Goal: Check status: Check status

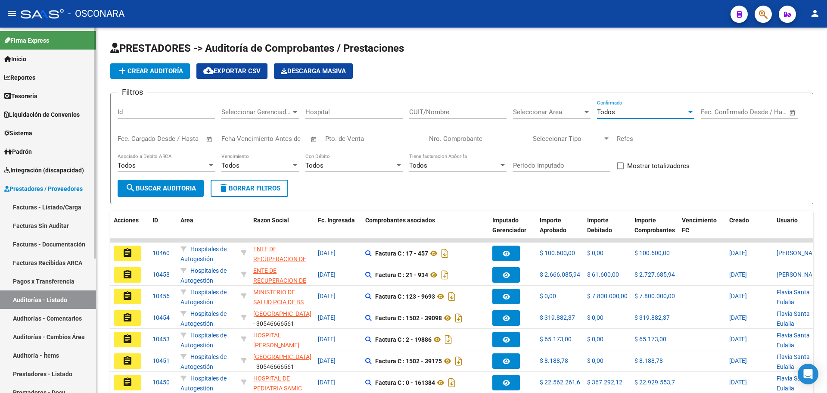
click at [59, 207] on link "Facturas - Listado/Carga" at bounding box center [48, 207] width 96 height 19
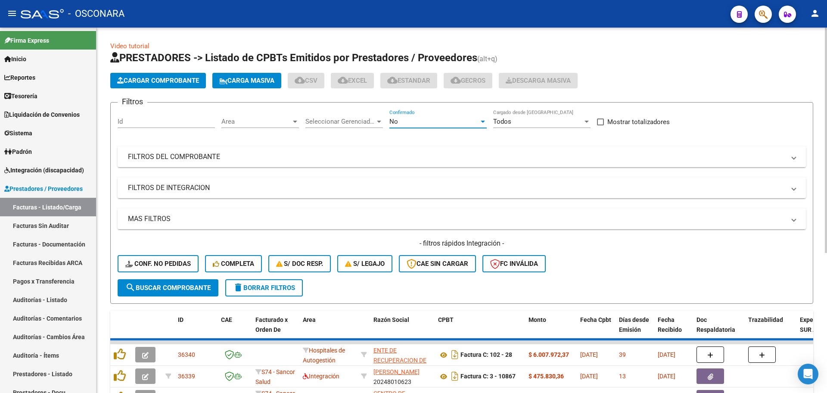
click at [412, 123] on div "No" at bounding box center [434, 122] width 90 height 8
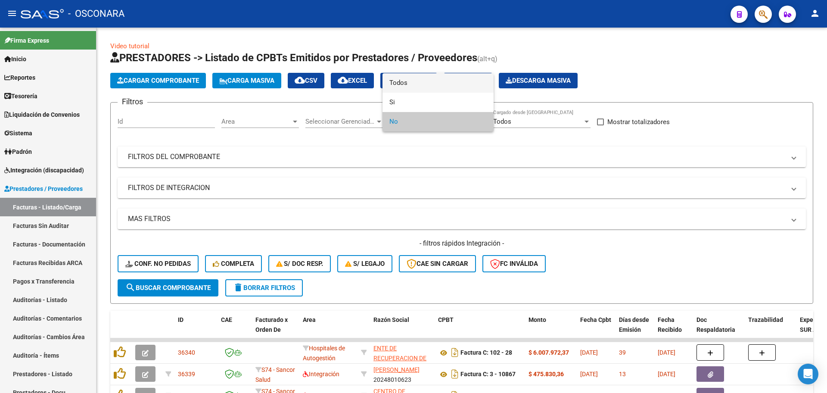
click at [416, 81] on span "Todos" at bounding box center [437, 82] width 97 height 19
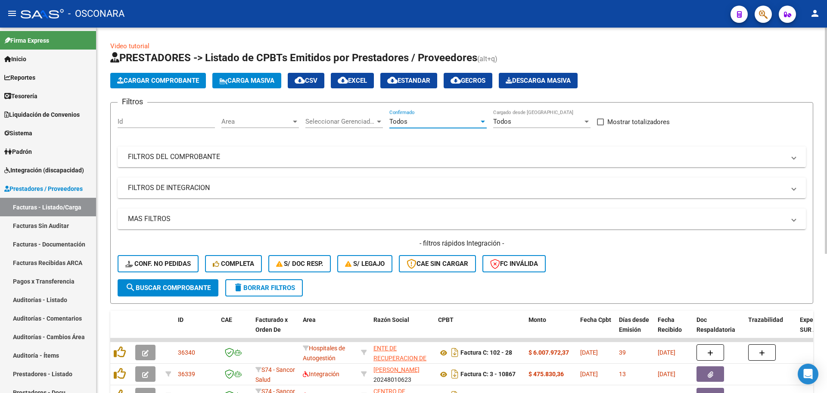
click at [185, 162] on mat-expansion-panel-header "FILTROS DEL COMPROBANTE" at bounding box center [462, 156] width 688 height 21
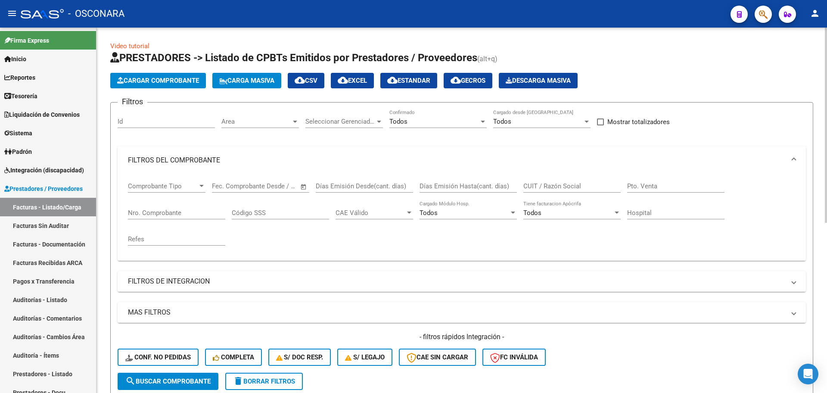
drag, startPoint x: 180, startPoint y: 218, endPoint x: 176, endPoint y: 214, distance: 5.8
click at [179, 217] on div "Nro. Comprobante" at bounding box center [176, 210] width 97 height 19
click at [175, 212] on input "Nro. Comprobante" at bounding box center [176, 213] width 97 height 8
click at [174, 211] on input "Nro. Comprobante" at bounding box center [176, 213] width 97 height 8
click at [171, 210] on input "Nro. Comprobante" at bounding box center [176, 213] width 97 height 8
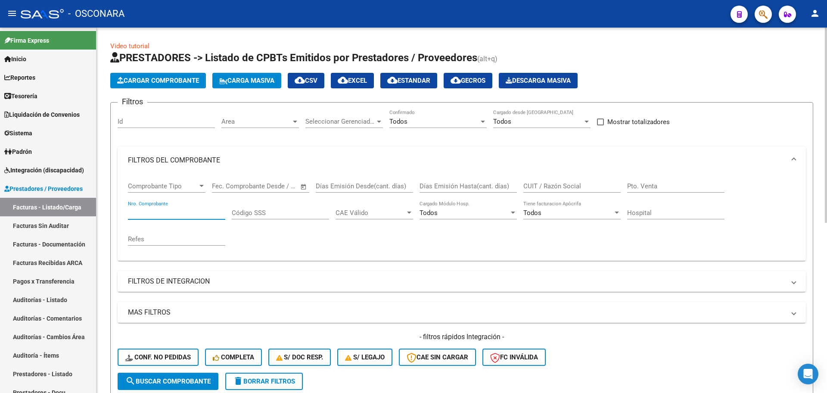
click at [184, 210] on input "Nro. Comprobante" at bounding box center [176, 213] width 97 height 8
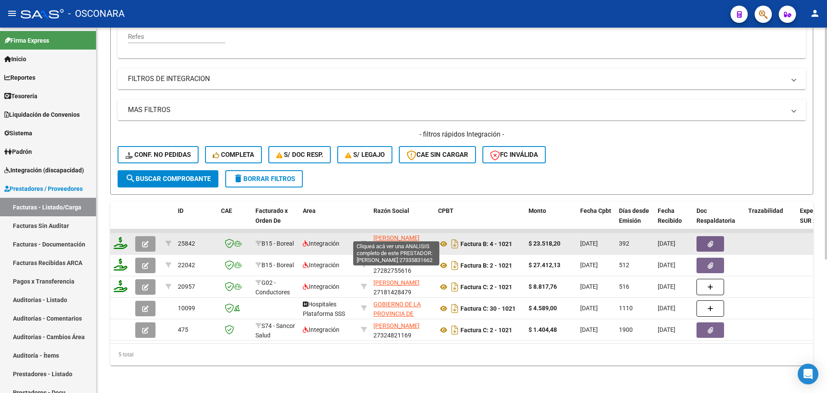
scroll to position [11, 0]
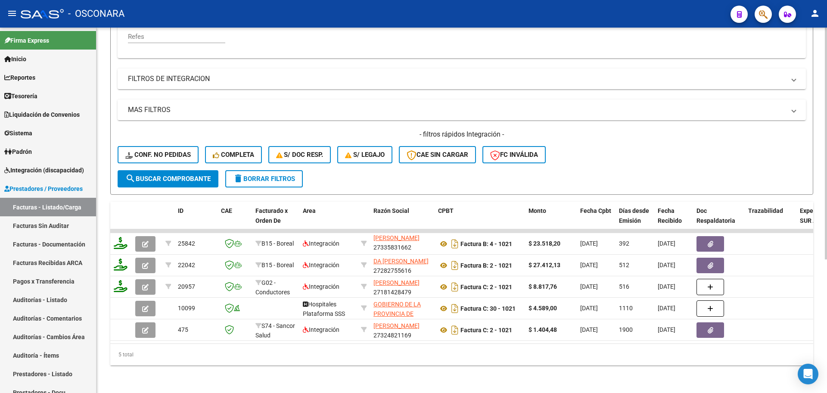
click at [232, 362] on div "5 total" at bounding box center [461, 355] width 703 height 22
drag, startPoint x: 268, startPoint y: 351, endPoint x: 279, endPoint y: 350, distance: 10.8
click at [279, 350] on div "5 total" at bounding box center [461, 355] width 703 height 22
drag, startPoint x: 291, startPoint y: 333, endPoint x: 309, endPoint y: 334, distance: 18.5
click at [309, 335] on datatable-selection "25842 B15 - Boreal Integración [PERSON_NAME] 27335831662 Factura B: 4 - 1021 $ …" at bounding box center [461, 339] width 703 height 8
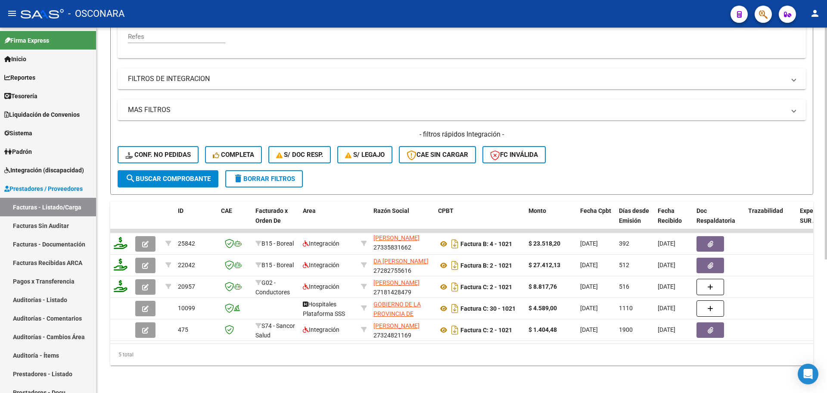
drag, startPoint x: 309, startPoint y: 334, endPoint x: 316, endPoint y: 335, distance: 6.6
click at [316, 335] on datatable-body "25842 B15 - Boreal Integración [PERSON_NAME] 27335831662 Factura B: 4 - 1021 $ …" at bounding box center [461, 286] width 703 height 114
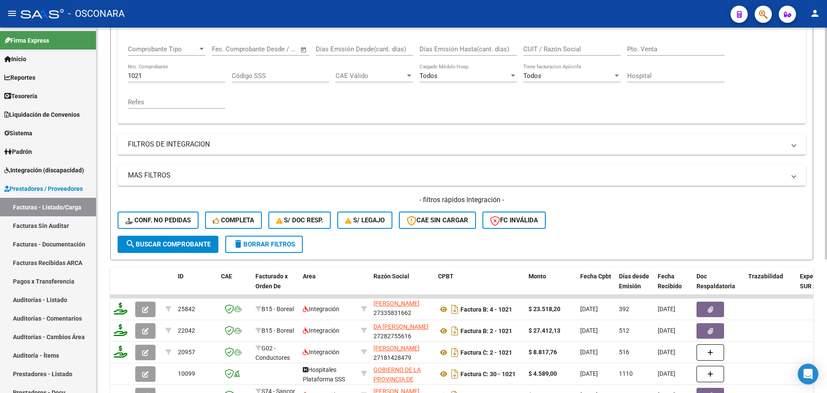
scroll to position [49, 0]
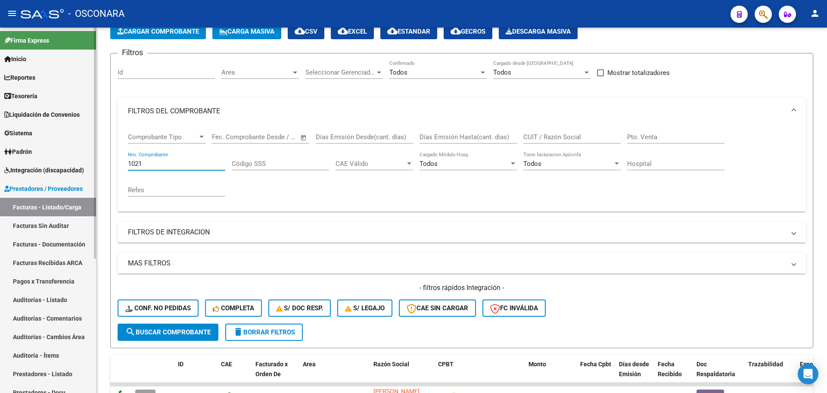
drag, startPoint x: 180, startPoint y: 161, endPoint x: 0, endPoint y: 135, distance: 181.9
click at [0, 135] on mat-sidenav-container "Firma Express Inicio Calendario SSS Instructivos Contacto OS Reportes Tablero d…" at bounding box center [413, 210] width 827 height 365
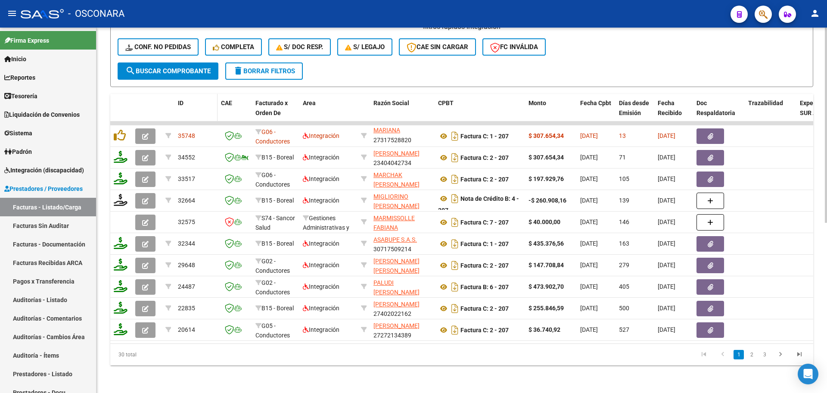
scroll to position [103, 0]
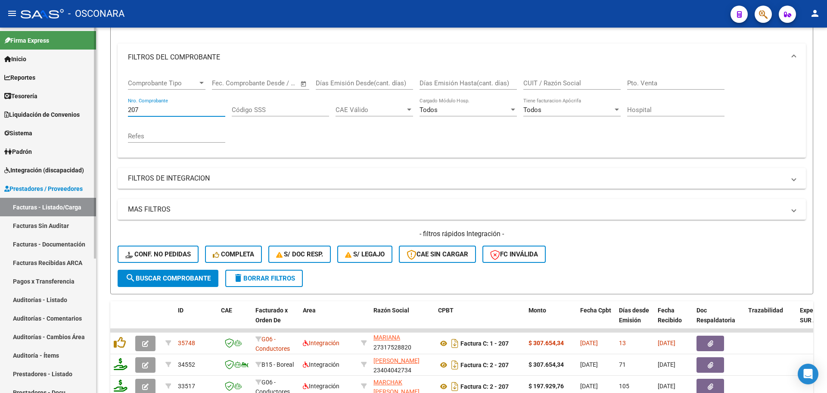
drag, startPoint x: 174, startPoint y: 109, endPoint x: 0, endPoint y: 93, distance: 174.3
click at [0, 93] on mat-sidenav-container "Firma Express Inicio Calendario SSS Instructivos Contacto OS Reportes Tablero d…" at bounding box center [413, 210] width 827 height 365
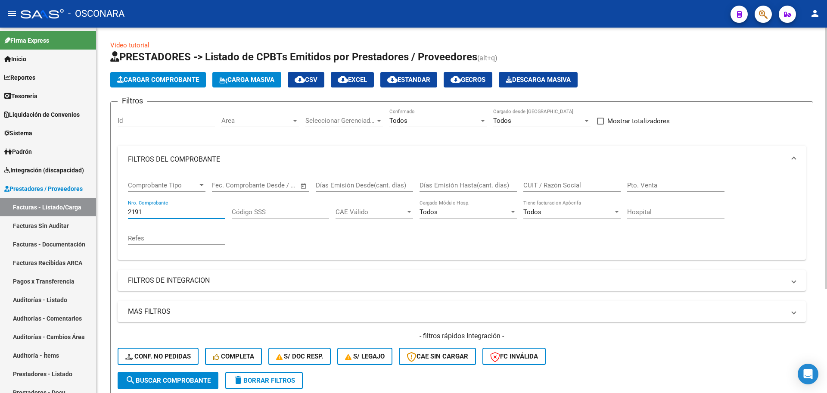
scroll to position [0, 0]
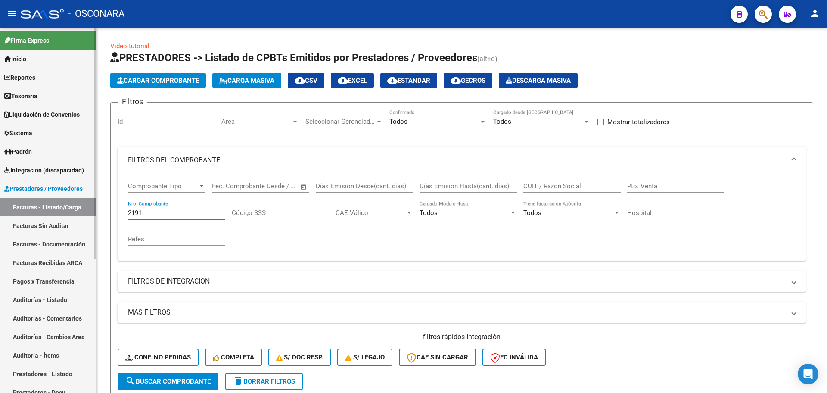
drag, startPoint x: 155, startPoint y: 210, endPoint x: 38, endPoint y: 210, distance: 116.3
click at [38, 211] on mat-sidenav-container "Firma Express Inicio Calendario SSS Instructivos Contacto OS Reportes Tablero d…" at bounding box center [413, 210] width 827 height 365
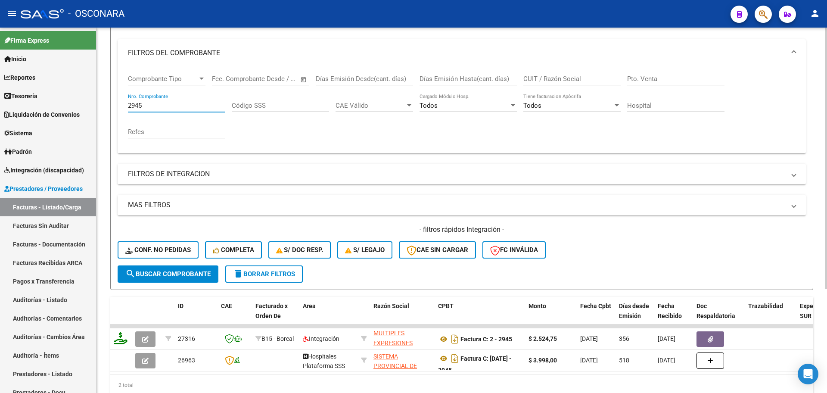
scroll to position [38, 0]
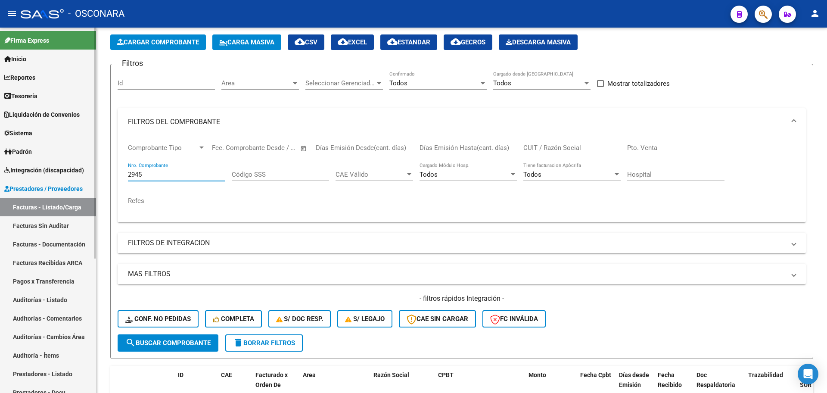
drag, startPoint x: 128, startPoint y: 171, endPoint x: 2, endPoint y: 159, distance: 126.3
click at [0, 160] on mat-sidenav-container "Firma Express Inicio Calendario SSS Instructivos Contacto OS Reportes Tablero d…" at bounding box center [413, 210] width 827 height 365
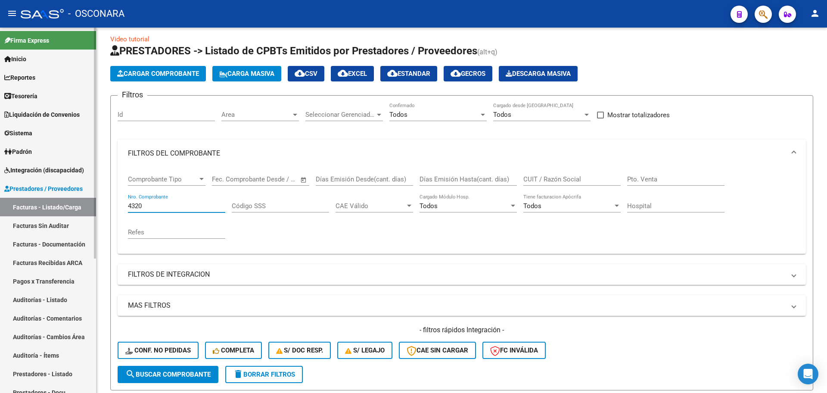
scroll to position [6, 0]
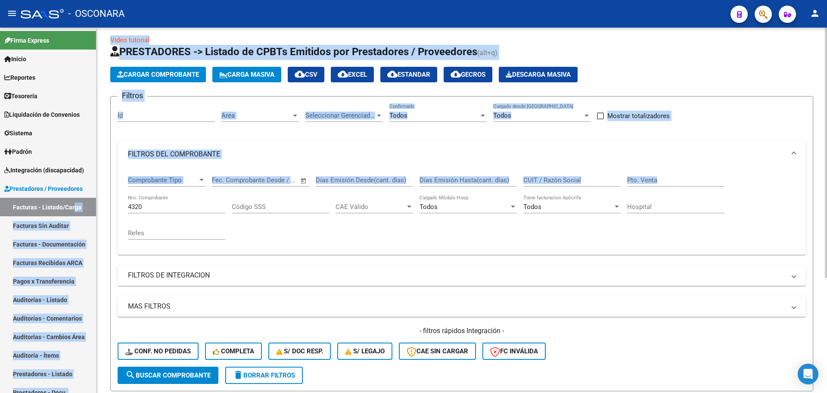
drag, startPoint x: 112, startPoint y: 202, endPoint x: 121, endPoint y: 211, distance: 13.1
click at [73, 204] on mat-sidenav-container "Firma Express Inicio Calendario SSS Instructivos Contacto OS Reportes Tablero d…" at bounding box center [413, 210] width 827 height 365
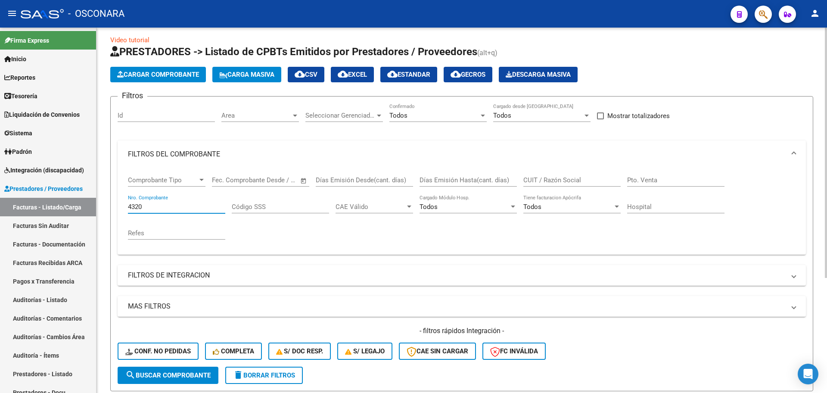
click at [152, 206] on input "4320" at bounding box center [176, 207] width 97 height 8
drag, startPoint x: 152, startPoint y: 206, endPoint x: 112, endPoint y: 205, distance: 40.1
click at [112, 205] on form "Filtros Id Area Area Seleccionar Gerenciador Seleccionar Gerenciador Todos Conf…" at bounding box center [461, 243] width 703 height 295
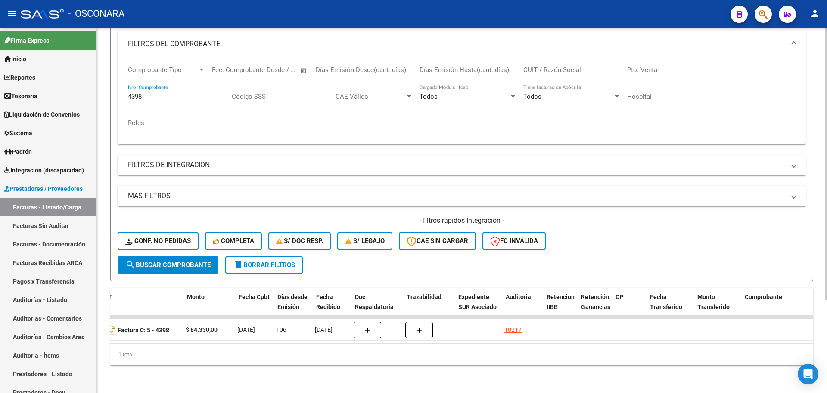
scroll to position [0, 332]
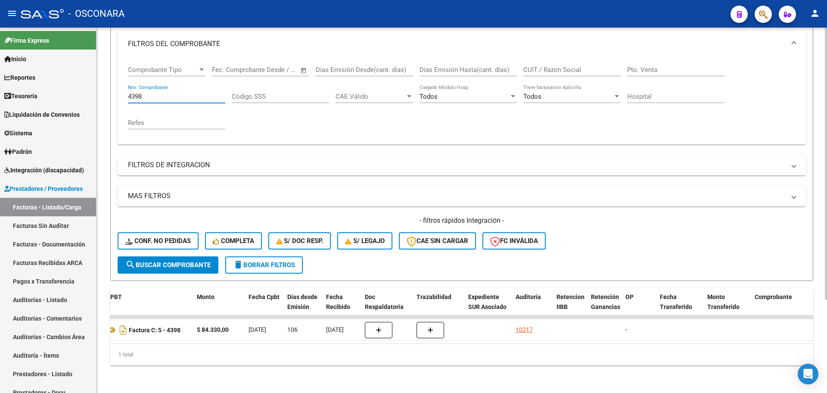
click at [142, 92] on div "4398 Nro. Comprobante" at bounding box center [176, 93] width 97 height 19
drag, startPoint x: 144, startPoint y: 89, endPoint x: 96, endPoint y: 78, distance: 48.6
click at [96, 78] on div "Video tutorial PRESTADORES -> Listado de CPBTs Emitidos por Prestadores / Prove…" at bounding box center [461, 152] width 730 height 482
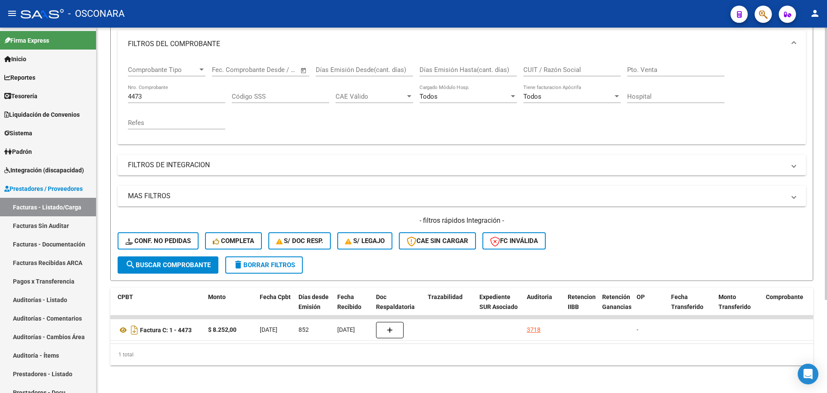
drag, startPoint x: 157, startPoint y: 92, endPoint x: 143, endPoint y: 86, distance: 14.8
click at [143, 86] on div "4473 Nro. Comprobante" at bounding box center [176, 93] width 97 height 19
drag, startPoint x: 143, startPoint y: 87, endPoint x: 96, endPoint y: 78, distance: 47.7
click at [96, 78] on div "Video tutorial PRESTADORES -> Listado de CPBTs Emitidos por Prestadores / Prove…" at bounding box center [461, 152] width 730 height 482
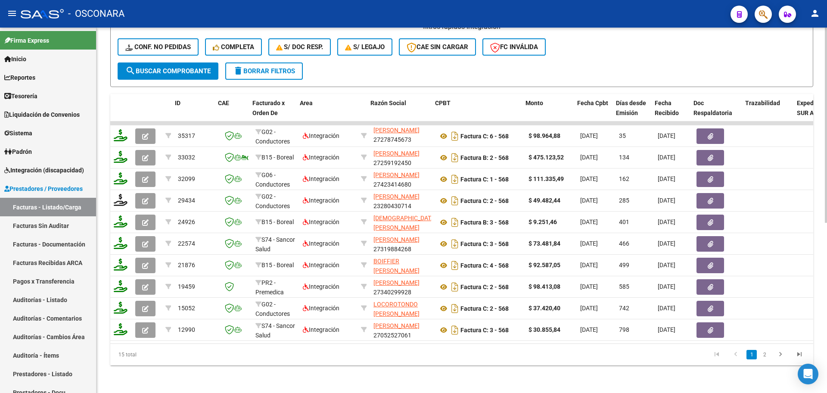
scroll to position [0, 42]
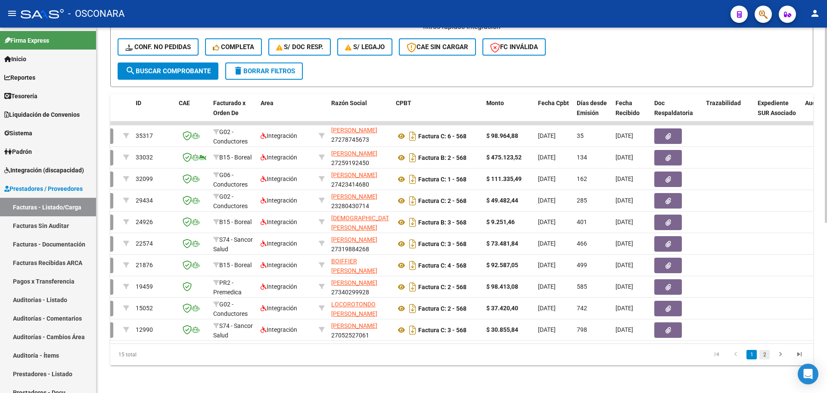
click at [767, 356] on link "2" at bounding box center [764, 354] width 10 height 9
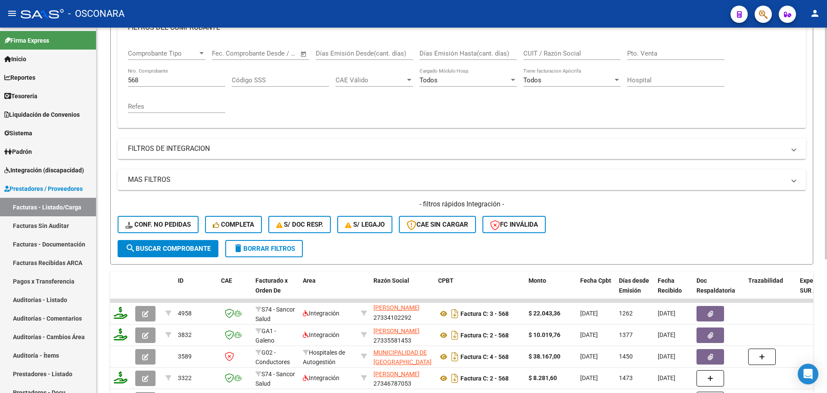
scroll to position [49, 0]
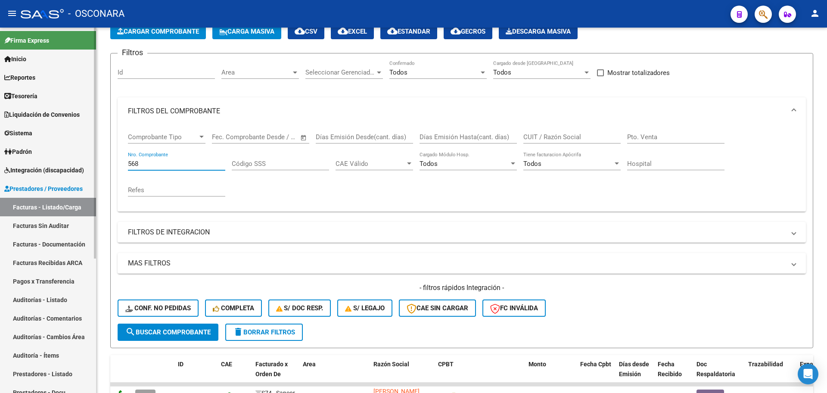
drag, startPoint x: 115, startPoint y: 165, endPoint x: 29, endPoint y: 160, distance: 86.2
click at [30, 161] on mat-sidenav-container "Firma Express Inicio Calendario SSS Instructivos Contacto OS Reportes Tablero d…" at bounding box center [413, 210] width 827 height 365
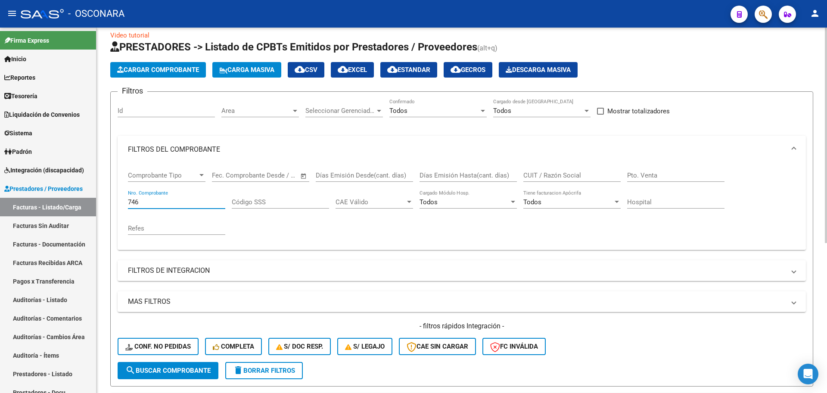
scroll to position [0, 0]
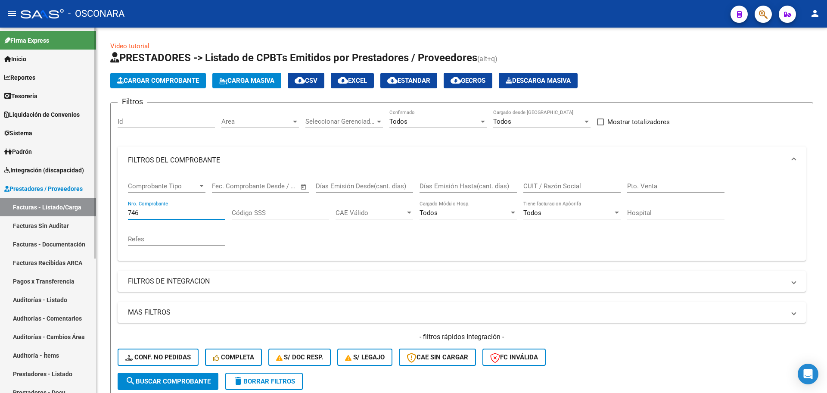
drag, startPoint x: 148, startPoint y: 214, endPoint x: 1, endPoint y: 190, distance: 148.8
click at [1, 190] on mat-sidenav-container "Firma Express Inicio Calendario SSS Instructivos Contacto OS Reportes Tablero d…" at bounding box center [413, 210] width 827 height 365
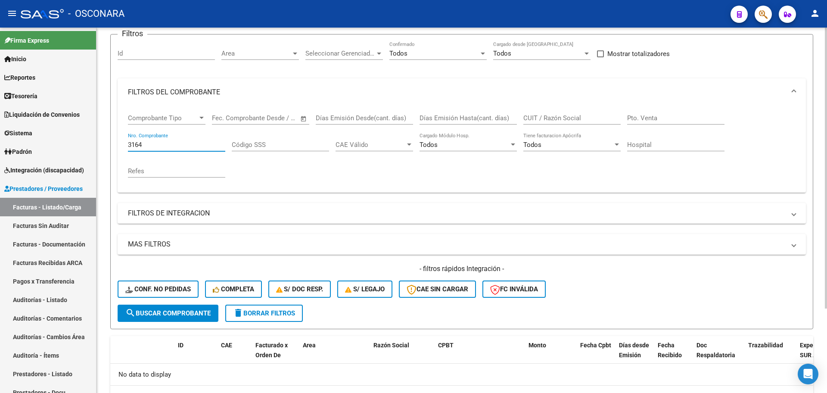
scroll to position [2, 0]
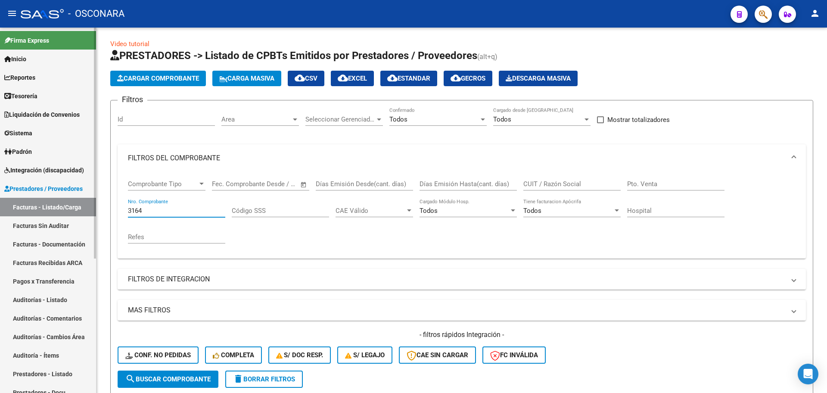
drag, startPoint x: 162, startPoint y: 209, endPoint x: 3, endPoint y: 204, distance: 159.5
click at [3, 204] on mat-sidenav-container "Firma Express Inicio Calendario SSS Instructivos Contacto OS Reportes Tablero d…" at bounding box center [413, 210] width 827 height 365
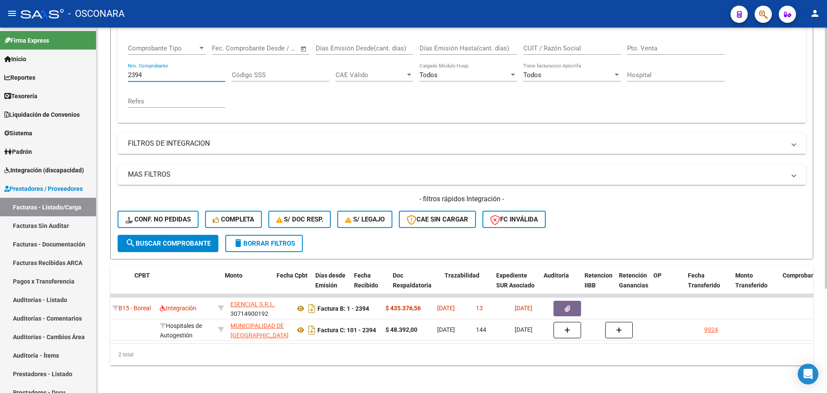
scroll to position [0, 430]
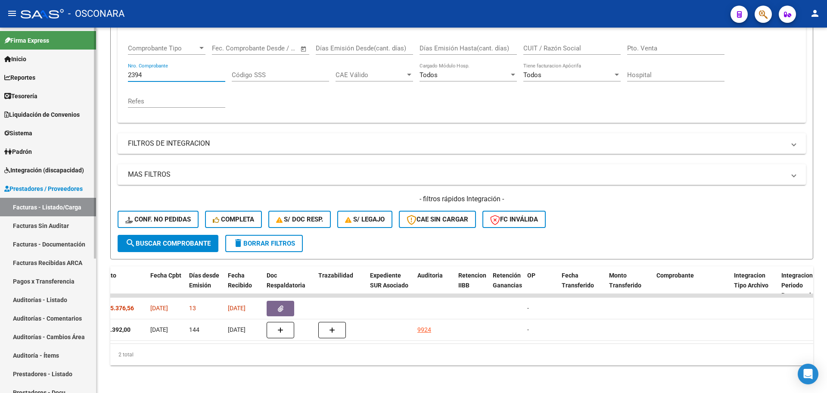
drag, startPoint x: 154, startPoint y: 67, endPoint x: 22, endPoint y: 65, distance: 131.8
click at [22, 65] on mat-sidenav-container "Firma Express Inicio Calendario SSS Instructivos Contacto OS Reportes Tablero d…" at bounding box center [413, 210] width 827 height 365
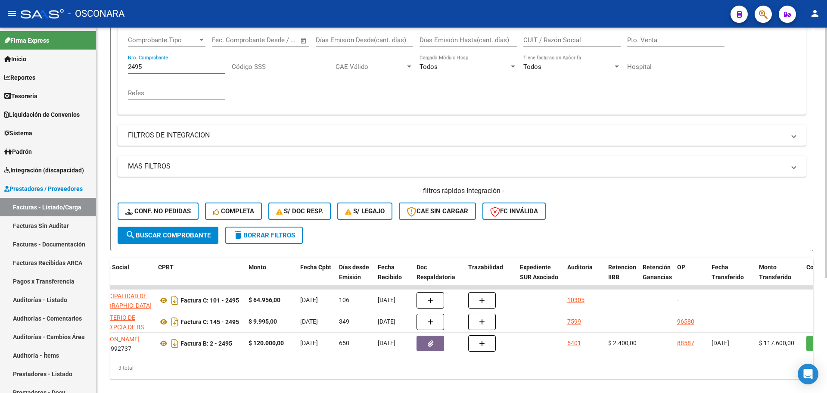
scroll to position [0, 277]
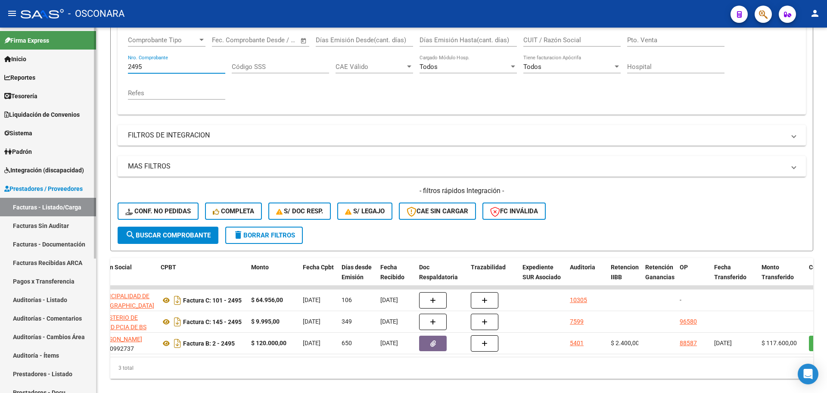
drag, startPoint x: 151, startPoint y: 64, endPoint x: 68, endPoint y: 56, distance: 82.7
click at [68, 56] on mat-sidenav-container "Firma Express Inicio Calendario SSS Instructivos Contacto OS Reportes Tablero d…" at bounding box center [413, 210] width 827 height 365
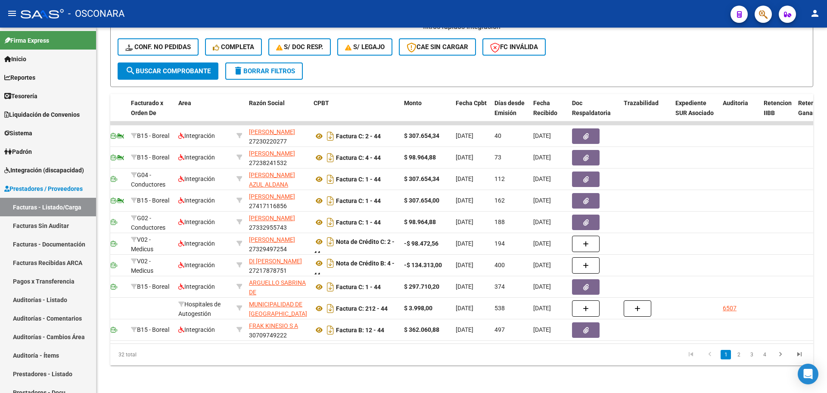
scroll to position [0, 0]
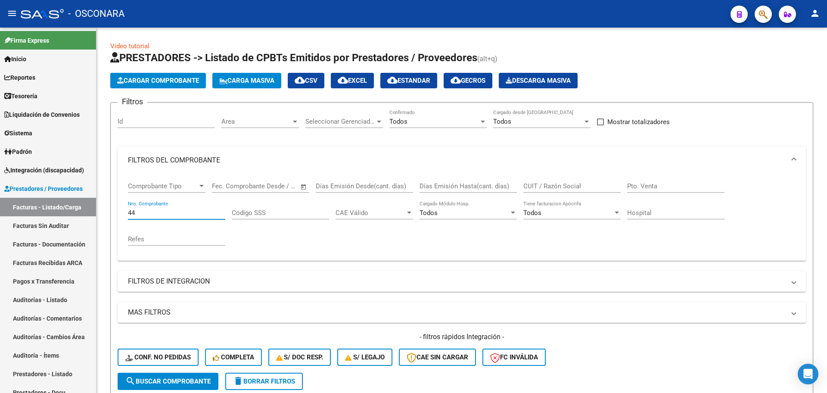
type input "44"
click at [555, 183] on input "CUIT / Razón Social" at bounding box center [571, 186] width 97 height 8
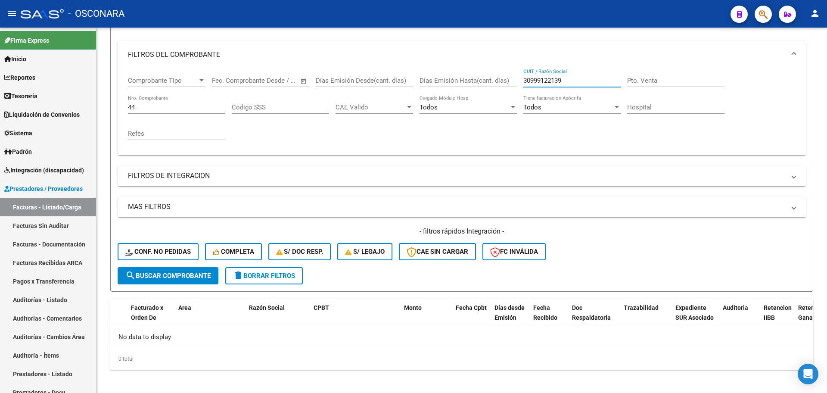
scroll to position [110, 0]
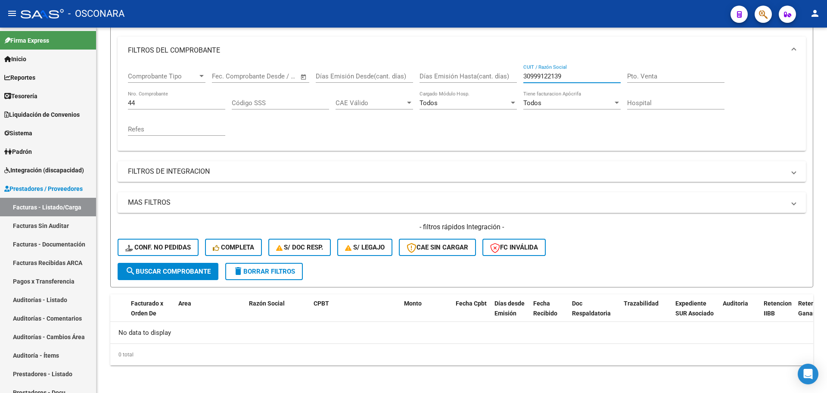
type input "30999122139"
drag, startPoint x: 147, startPoint y: 101, endPoint x: 65, endPoint y: 83, distance: 84.1
click at [65, 83] on mat-sidenav-container "Firma Express Inicio Calendario SSS Instructivos Contacto OS Reportes Tablero d…" at bounding box center [413, 210] width 827 height 365
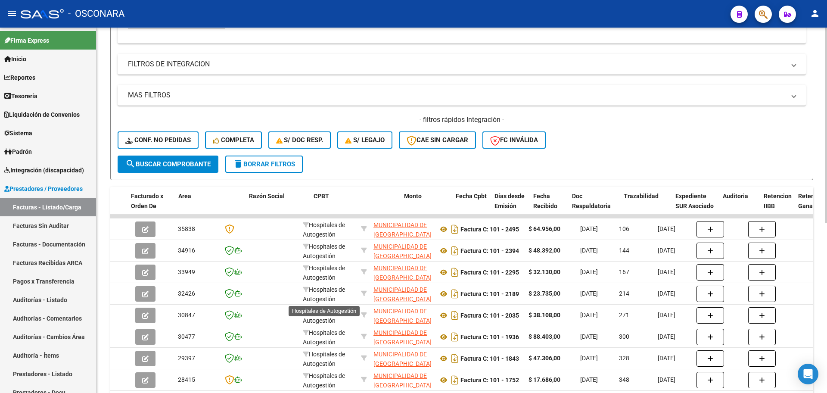
scroll to position [49, 0]
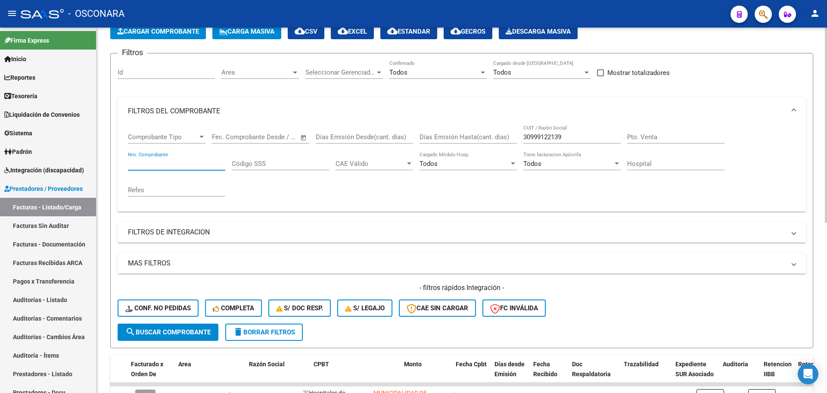
click at [153, 161] on input "Nro. Comprobante" at bounding box center [176, 164] width 97 height 8
drag, startPoint x: 564, startPoint y: 138, endPoint x: 295, endPoint y: 121, distance: 269.3
click at [295, 121] on mat-expansion-panel "FILTROS DEL COMPROBANTE Comprobante Tipo Comprobante Tipo Fecha inicio – Fecha …" at bounding box center [462, 154] width 688 height 114
drag, startPoint x: 180, startPoint y: 155, endPoint x: 175, endPoint y: 159, distance: 6.7
click at [180, 155] on div "Nro. Comprobante" at bounding box center [176, 161] width 97 height 19
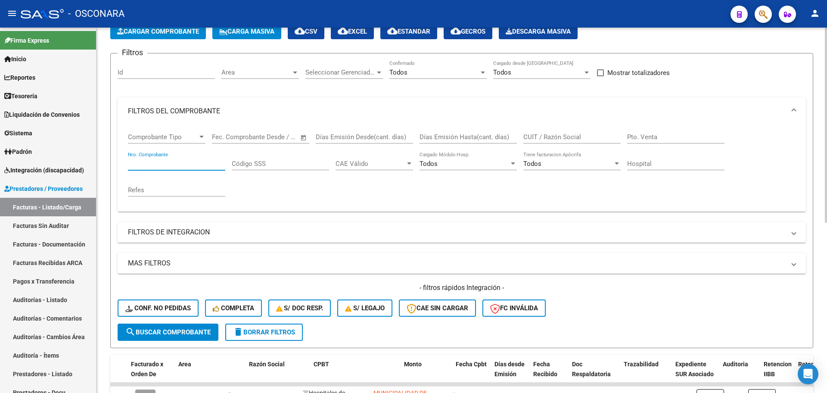
click at [175, 160] on input "Nro. Comprobante" at bounding box center [176, 164] width 97 height 8
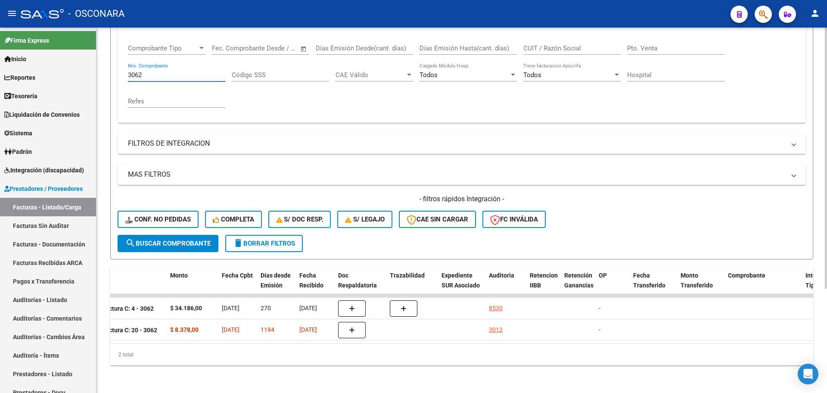
scroll to position [0, 340]
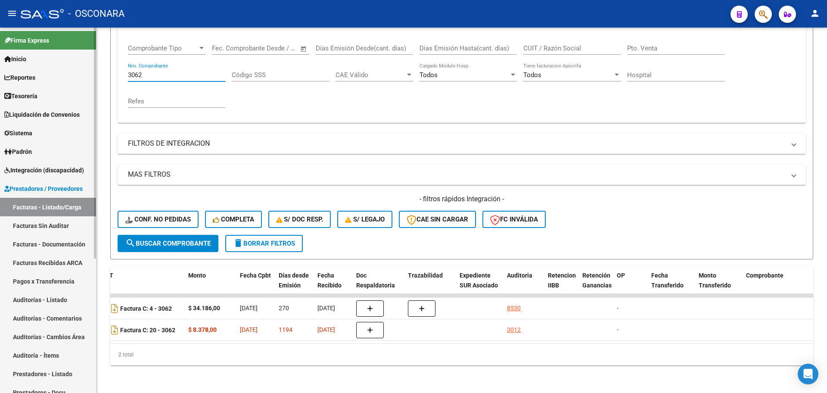
drag, startPoint x: 153, startPoint y: 64, endPoint x: 46, endPoint y: 50, distance: 107.8
click at [46, 50] on mat-sidenav-container "Firma Express Inicio Calendario SSS Instructivos Contacto OS Reportes Tablero d…" at bounding box center [413, 210] width 827 height 365
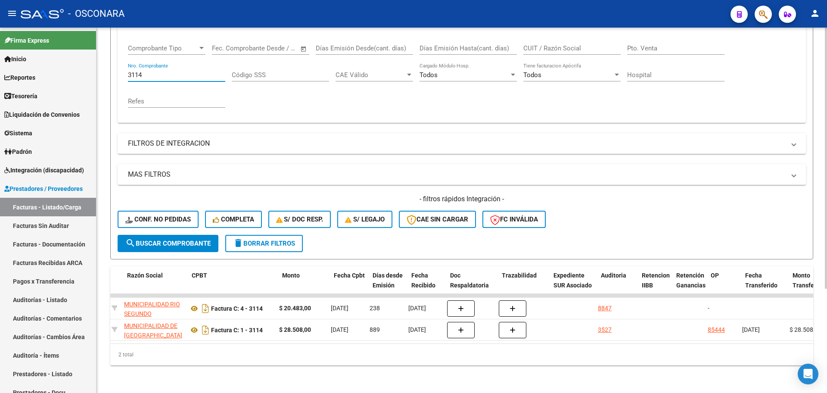
scroll to position [0, 246]
drag, startPoint x: 148, startPoint y: 64, endPoint x: 50, endPoint y: 68, distance: 98.7
click at [50, 68] on mat-sidenav-container "Firma Express Inicio Calendario SSS Instructivos Contacto OS Reportes Tablero d…" at bounding box center [413, 210] width 827 height 365
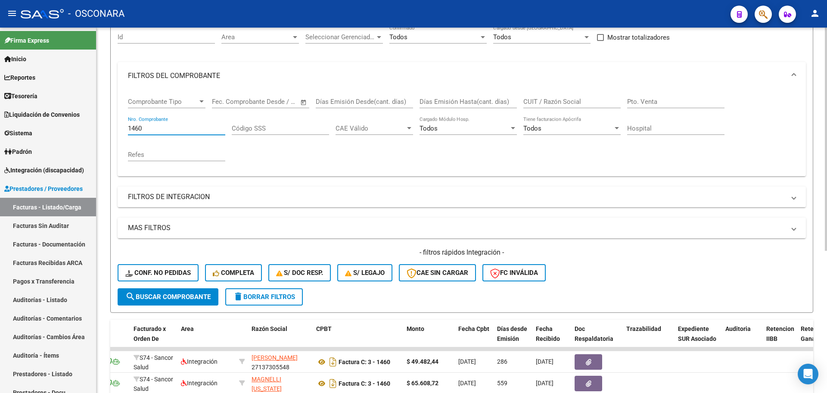
scroll to position [71, 0]
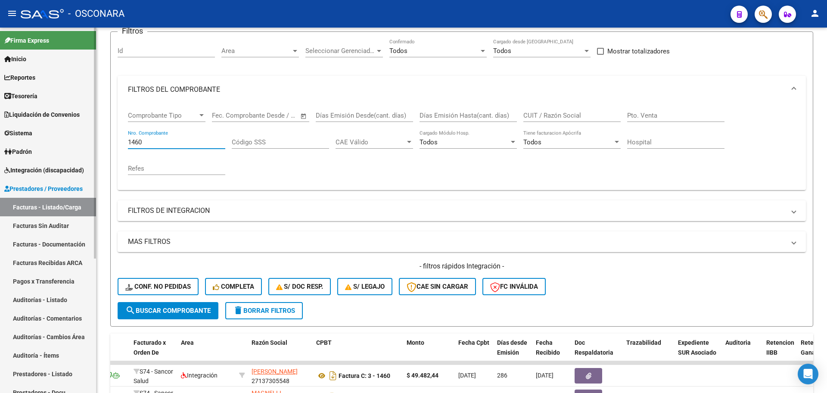
drag, startPoint x: 149, startPoint y: 143, endPoint x: 85, endPoint y: 130, distance: 65.5
click at [85, 131] on mat-sidenav-container "Firma Express Inicio Calendario SSS Instructivos Contacto OS Reportes Tablero d…" at bounding box center [413, 210] width 827 height 365
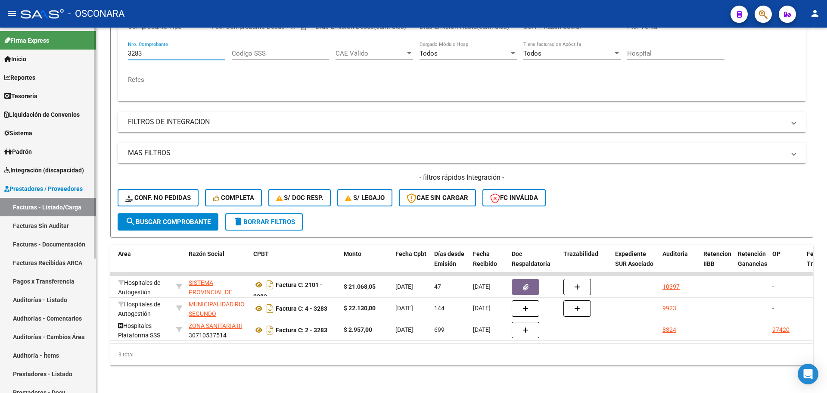
scroll to position [166, 0]
drag, startPoint x: 153, startPoint y: 46, endPoint x: 76, endPoint y: 38, distance: 77.0
click at [76, 38] on mat-sidenav-container "Firma Express Inicio Calendario SSS Instructivos Contacto OS Reportes Tablero d…" at bounding box center [413, 210] width 827 height 365
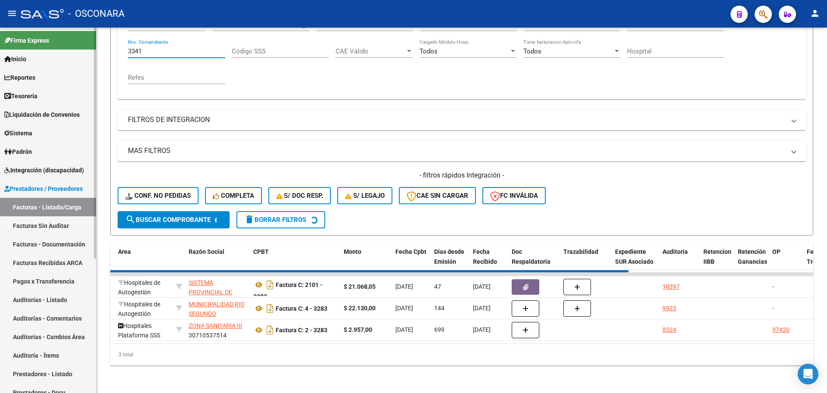
scroll to position [146, 0]
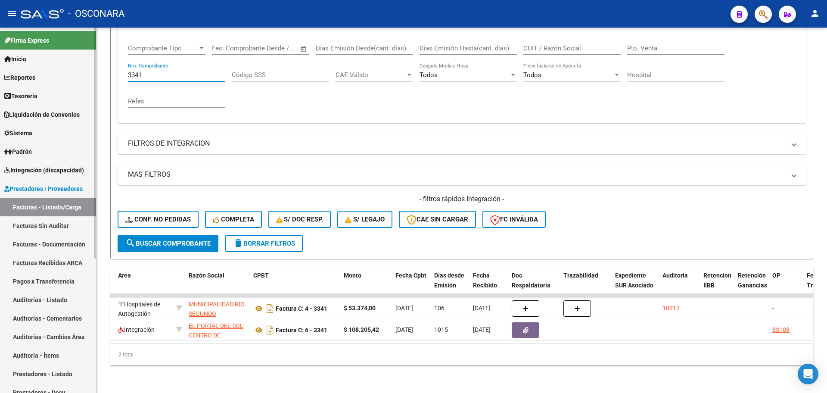
drag, startPoint x: 177, startPoint y: 66, endPoint x: 0, endPoint y: 42, distance: 178.7
click at [0, 48] on mat-sidenav-container "Firma Express Inicio Calendario SSS Instructivos Contacto OS Reportes Tablero d…" at bounding box center [413, 210] width 827 height 365
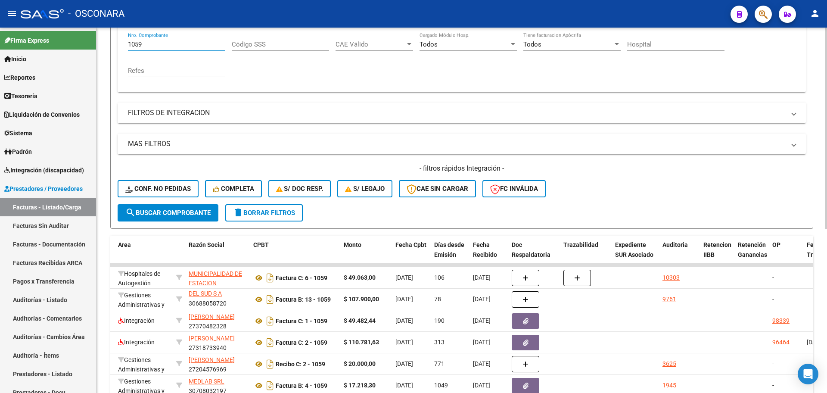
scroll to position [166, 0]
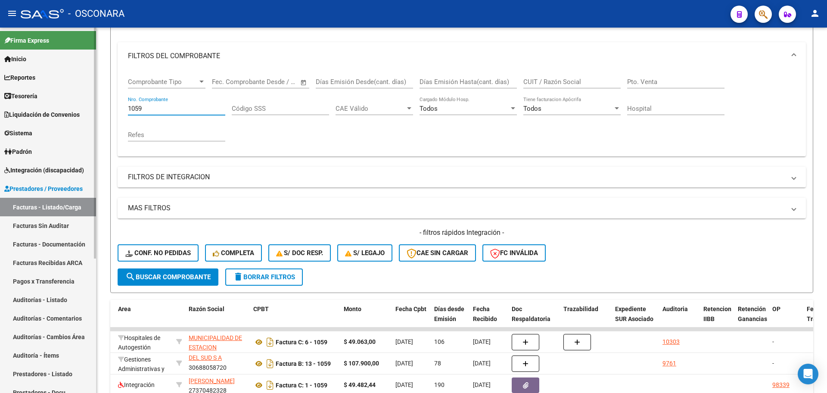
drag, startPoint x: 156, startPoint y: 46, endPoint x: 23, endPoint y: 31, distance: 133.5
click at [24, 31] on mat-sidenav-container "Firma Express Inicio Calendario SSS Instructivos Contacto OS Reportes Tablero d…" at bounding box center [413, 210] width 827 height 365
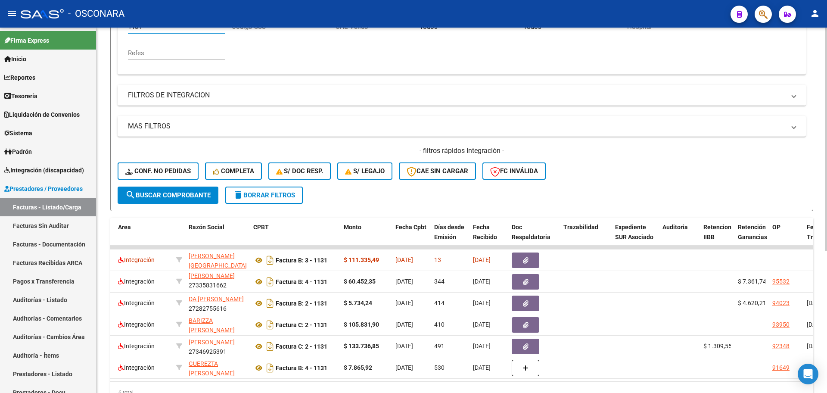
scroll to position [124, 0]
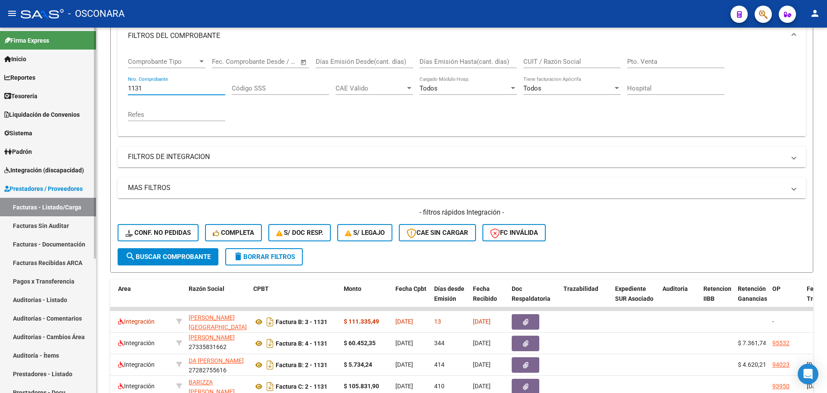
drag, startPoint x: 145, startPoint y: 87, endPoint x: 85, endPoint y: 82, distance: 60.5
click at [85, 82] on mat-sidenav-container "Firma Express Inicio Calendario SSS Instructivos Contacto OS Reportes Tablero d…" at bounding box center [413, 210] width 827 height 365
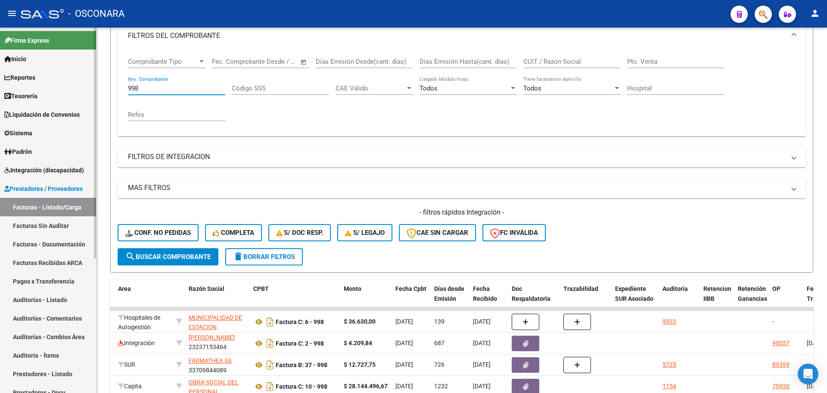
drag, startPoint x: 149, startPoint y: 87, endPoint x: 0, endPoint y: 73, distance: 149.7
click at [0, 74] on mat-sidenav-container "Firma Express Inicio Calendario SSS Instructivos Contacto OS Reportes Tablero d…" at bounding box center [413, 210] width 827 height 365
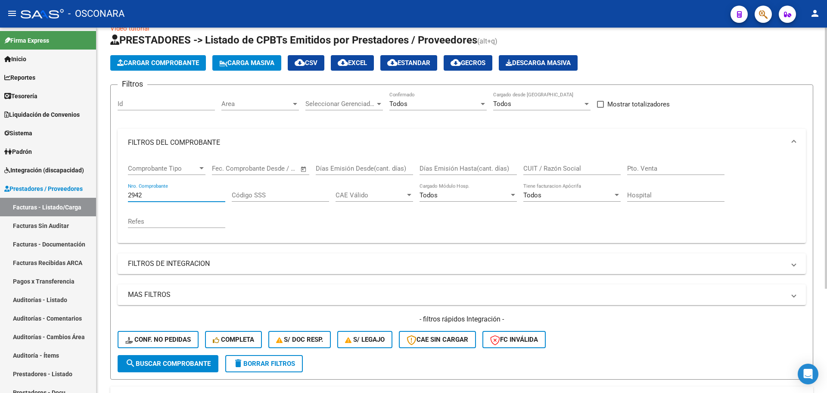
scroll to position [17, 0]
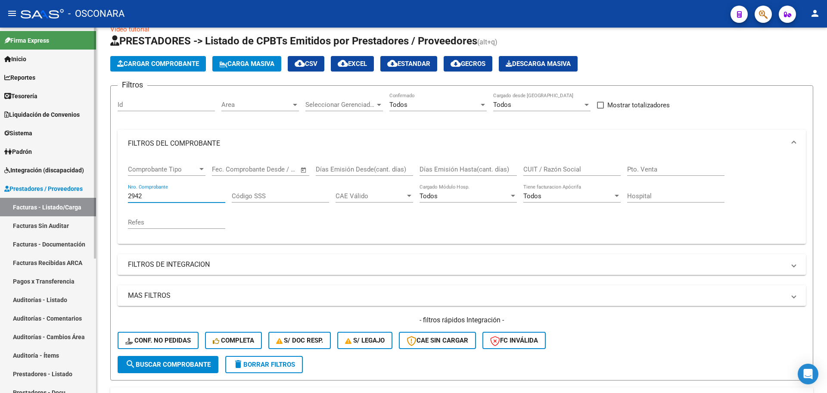
drag, startPoint x: 171, startPoint y: 193, endPoint x: 56, endPoint y: 196, distance: 115.1
click at [56, 196] on mat-sidenav-container "Firma Express Inicio Calendario SSS Instructivos Contacto OS Reportes Tablero d…" at bounding box center [413, 210] width 827 height 365
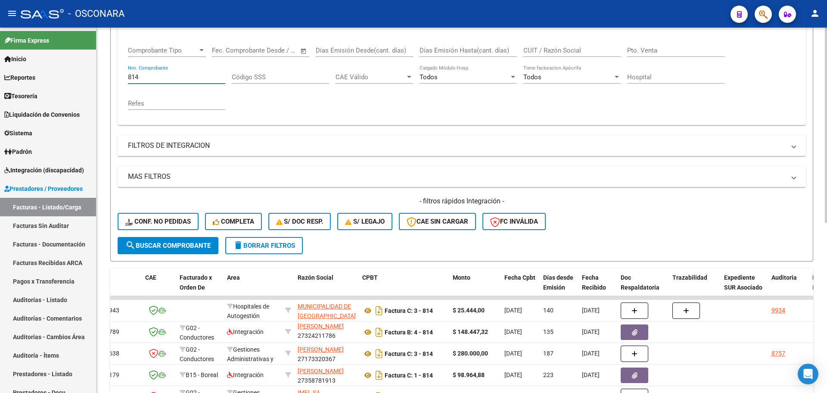
scroll to position [71, 0]
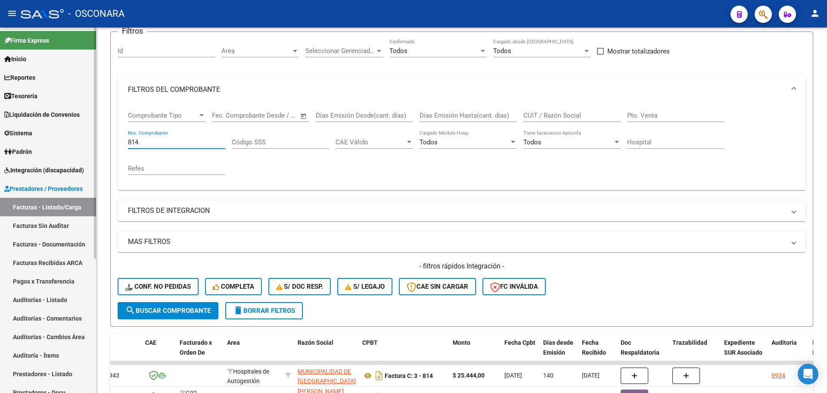
drag, startPoint x: 171, startPoint y: 139, endPoint x: 0, endPoint y: 92, distance: 176.8
click at [8, 112] on mat-sidenav-container "Firma Express Inicio Calendario SSS Instructivos Contacto OS Reportes Tablero d…" at bounding box center [413, 210] width 827 height 365
type input "884"
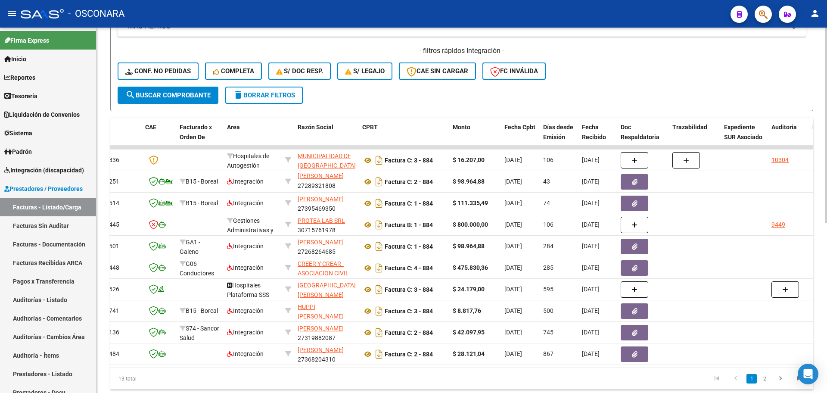
scroll to position [178, 0]
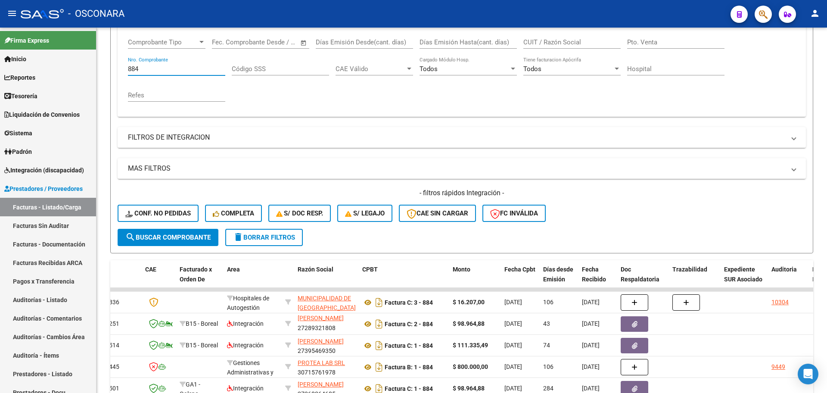
drag, startPoint x: 142, startPoint y: 35, endPoint x: 109, endPoint y: 27, distance: 34.1
click at [109, 27] on div "menu - OSCONARA person Firma Express Inicio Calendario SSS Instructivos Contact…" at bounding box center [413, 196] width 827 height 393
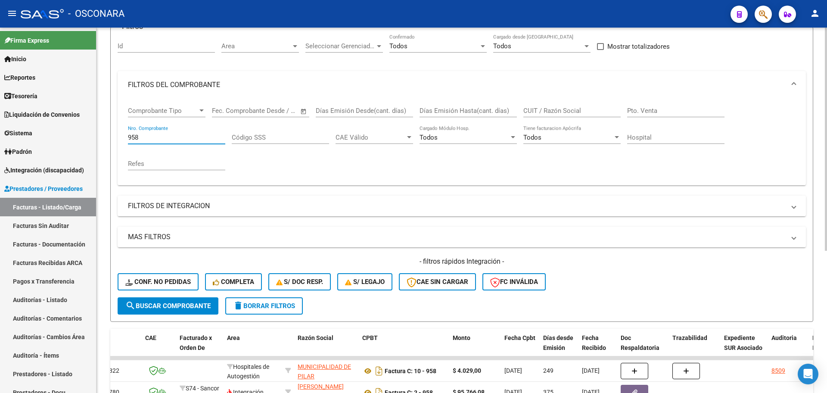
scroll to position [71, 0]
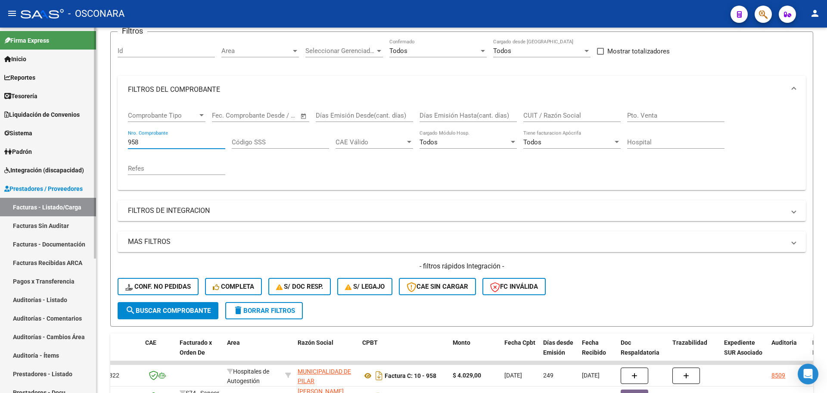
drag, startPoint x: 146, startPoint y: 143, endPoint x: 41, endPoint y: 122, distance: 106.9
click at [41, 122] on mat-sidenav-container "Firma Express Inicio Calendario SSS Instructivos Contacto OS Reportes Tablero d…" at bounding box center [413, 210] width 827 height 365
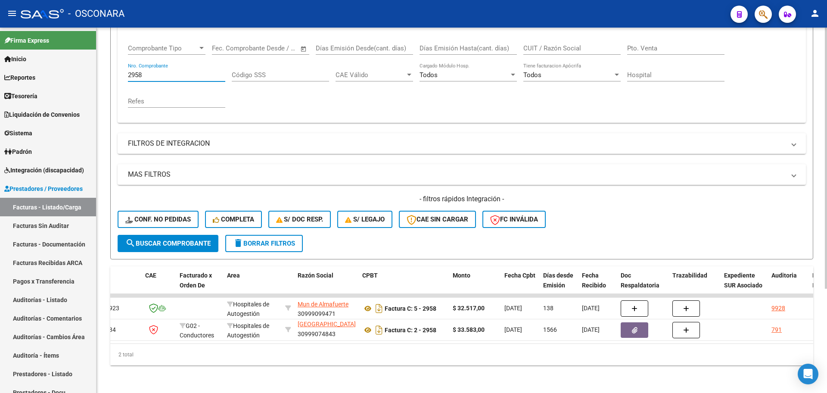
scroll to position [92, 0]
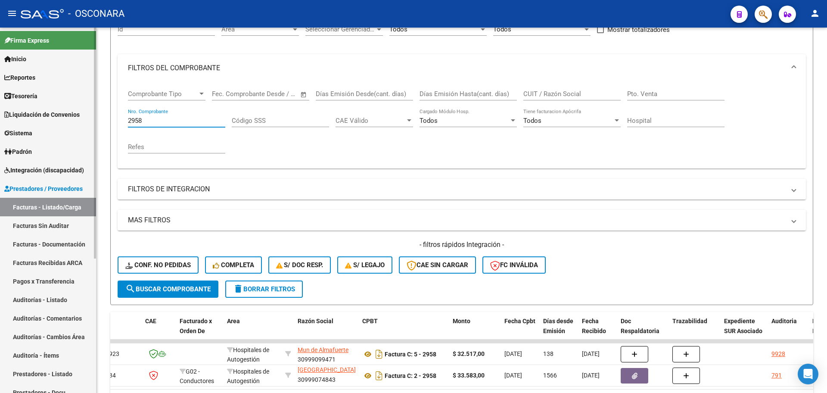
drag, startPoint x: 151, startPoint y: 119, endPoint x: 62, endPoint y: 98, distance: 91.6
click at [64, 99] on mat-sidenav-container "Firma Express Inicio Calendario SSS Instructivos Contacto OS Reportes Tablero d…" at bounding box center [413, 210] width 827 height 365
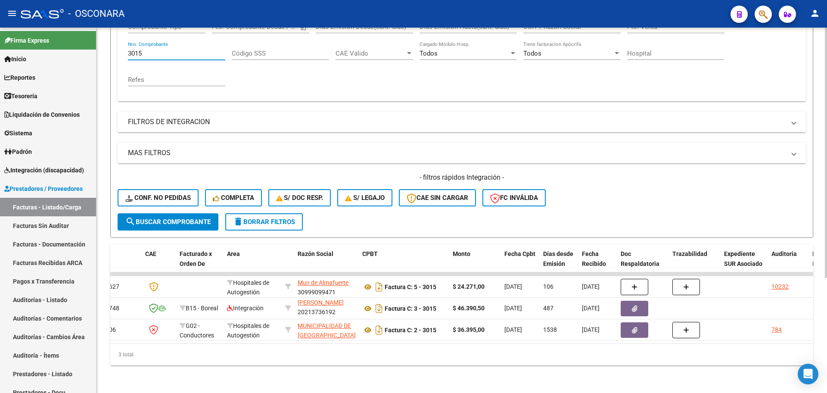
scroll to position [168, 0]
drag, startPoint x: 151, startPoint y: 44, endPoint x: 44, endPoint y: 50, distance: 107.0
click at [47, 52] on mat-sidenav-container "Firma Express Inicio Calendario SSS Instructivos Contacto OS Reportes Tablero d…" at bounding box center [413, 210] width 827 height 365
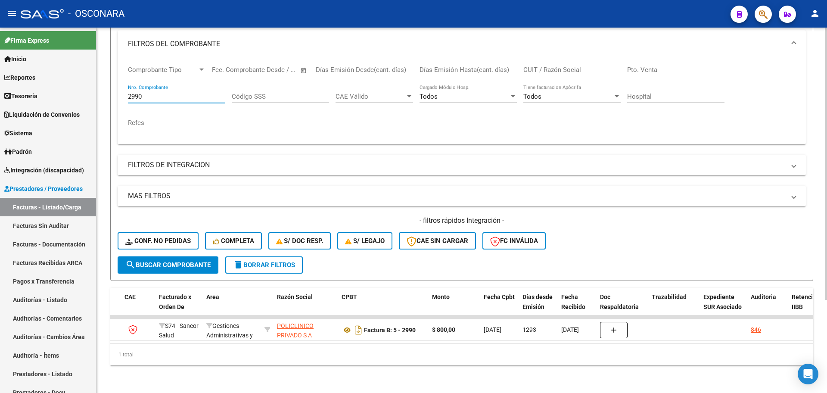
scroll to position [0, 95]
drag, startPoint x: 177, startPoint y: 89, endPoint x: 1, endPoint y: 49, distance: 179.8
click at [3, 50] on mat-sidenav-container "Firma Express Inicio Calendario SSS Instructivos Contacto OS Reportes Tablero d…" at bounding box center [413, 210] width 827 height 365
type input "846"
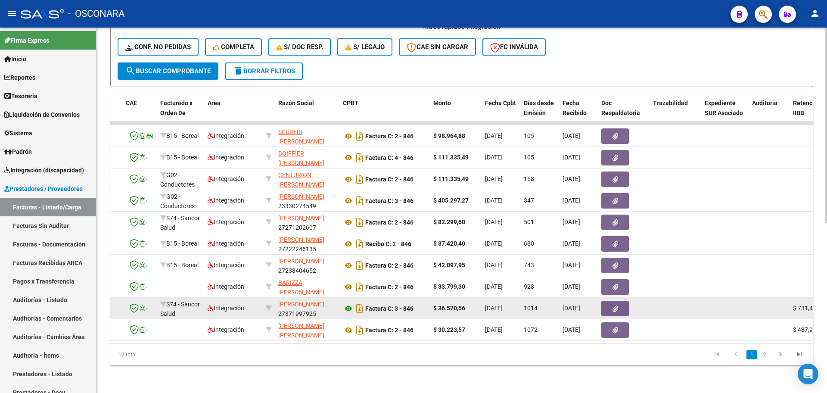
scroll to position [0, 0]
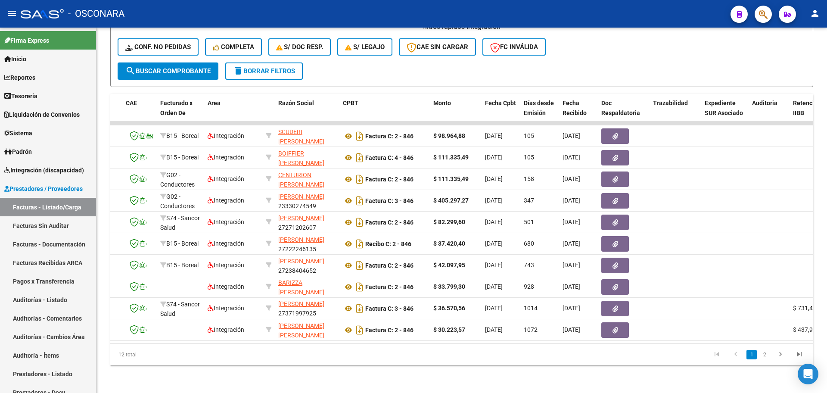
click at [768, 353] on link "2" at bounding box center [764, 354] width 10 height 9
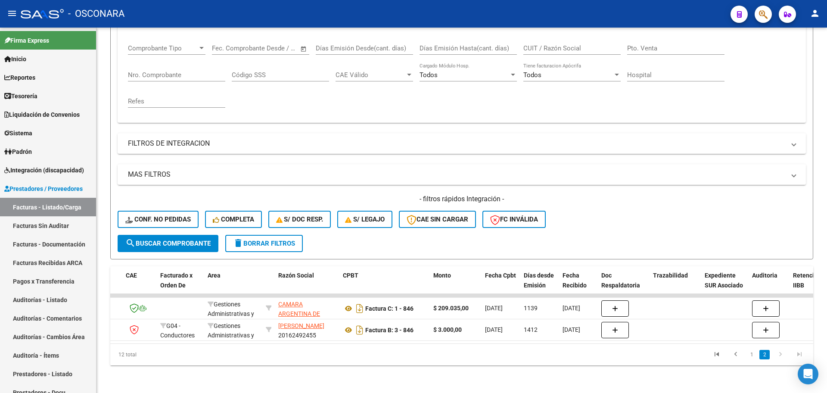
scroll to position [146, 0]
drag, startPoint x: 764, startPoint y: 352, endPoint x: 557, endPoint y: 377, distance: 208.6
click at [637, 392] on div "Video tutorial PRESTADORES -> Listado de CPBTs Emitidos por Prestadores / Prove…" at bounding box center [461, 141] width 730 height 503
click at [370, 349] on datatable-pager "1 2" at bounding box center [531, 354] width 555 height 15
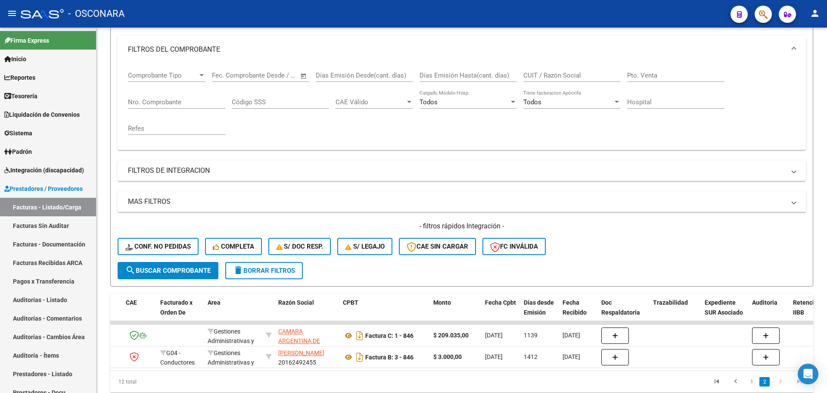
scroll to position [92, 0]
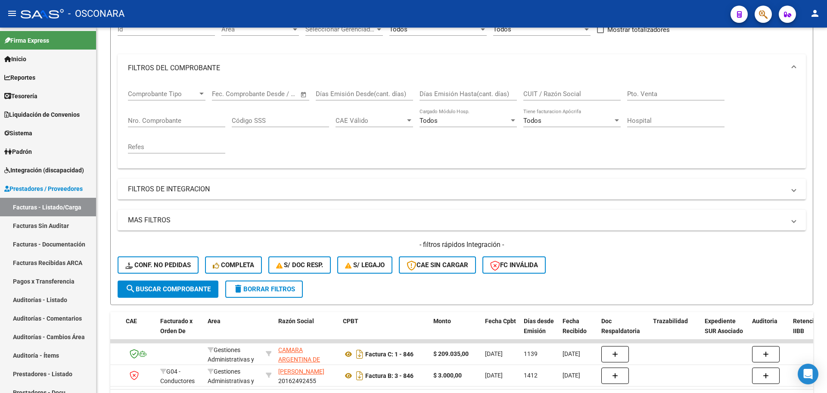
click at [147, 126] on div "Nro. Comprobante" at bounding box center [176, 118] width 97 height 19
click at [148, 123] on input "Nro. Comprobante" at bounding box center [176, 121] width 97 height 8
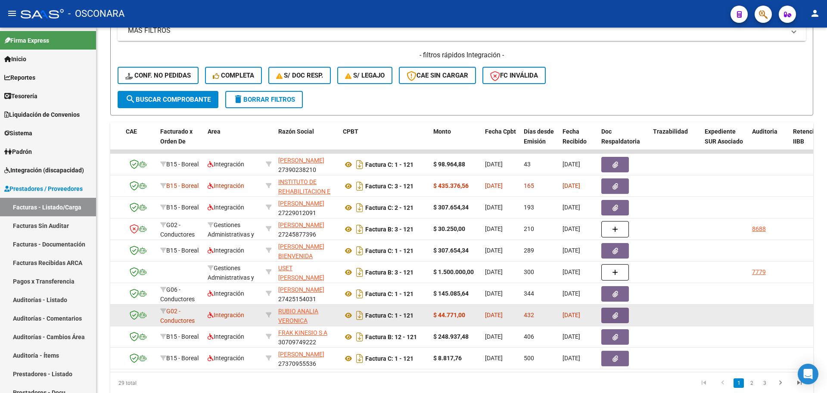
scroll to position [318, 0]
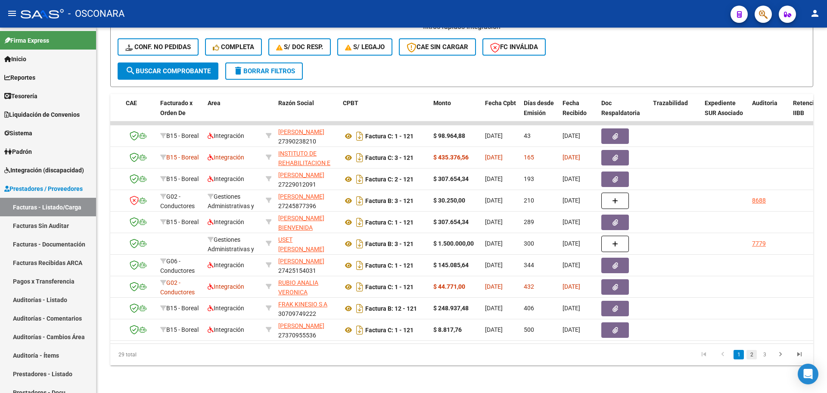
click at [751, 354] on link "2" at bounding box center [751, 354] width 10 height 9
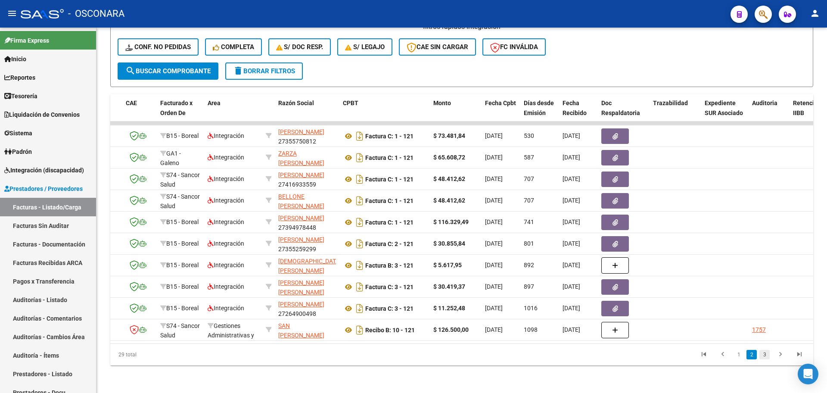
click at [766, 354] on link "3" at bounding box center [764, 354] width 10 height 9
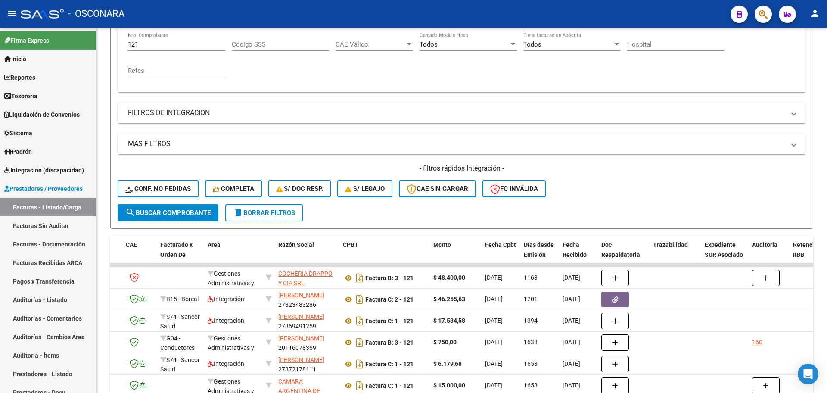
scroll to position [135, 0]
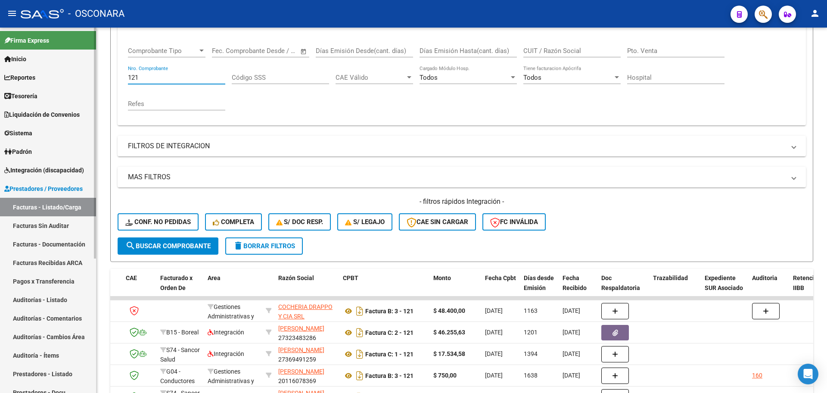
click at [59, 65] on mat-sidenav-container "Firma Express Inicio Calendario SSS Instructivos Contacto OS Reportes Tablero d…" at bounding box center [413, 210] width 827 height 365
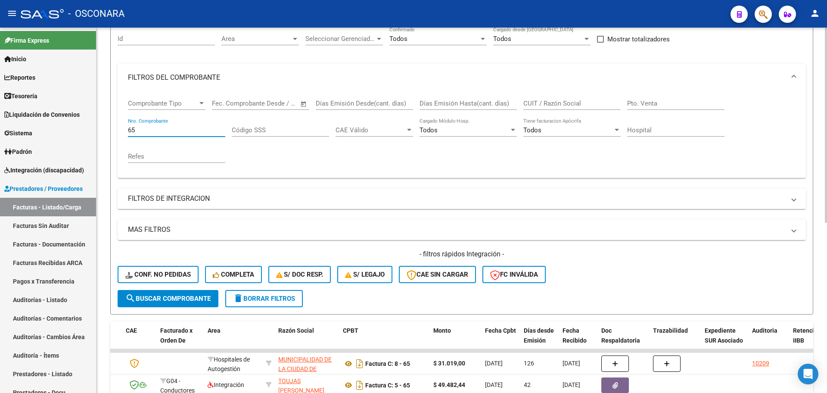
scroll to position [81, 0]
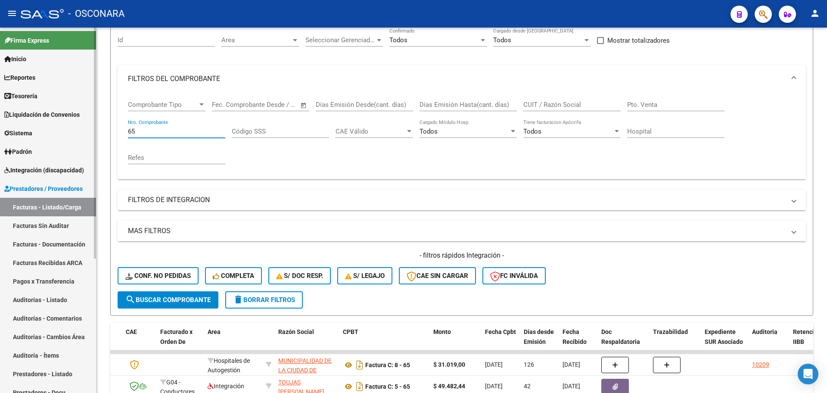
drag, startPoint x: 152, startPoint y: 129, endPoint x: 92, endPoint y: 109, distance: 63.7
click at [84, 113] on mat-sidenav-container "Firma Express Inicio Calendario SSS Instructivos Contacto OS Reportes Tablero d…" at bounding box center [413, 210] width 827 height 365
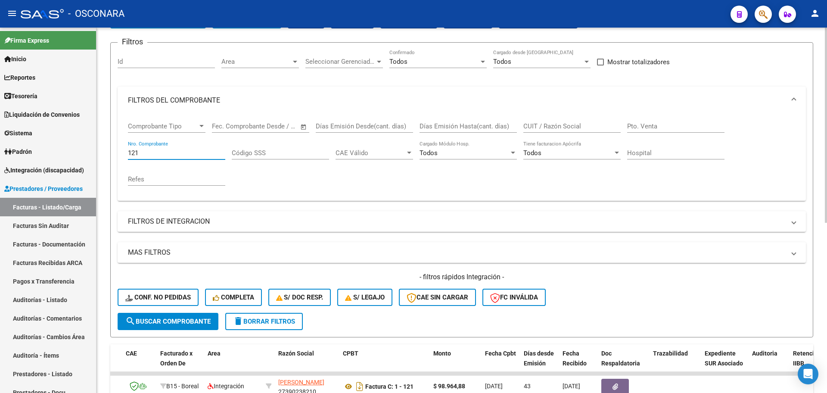
scroll to position [49, 0]
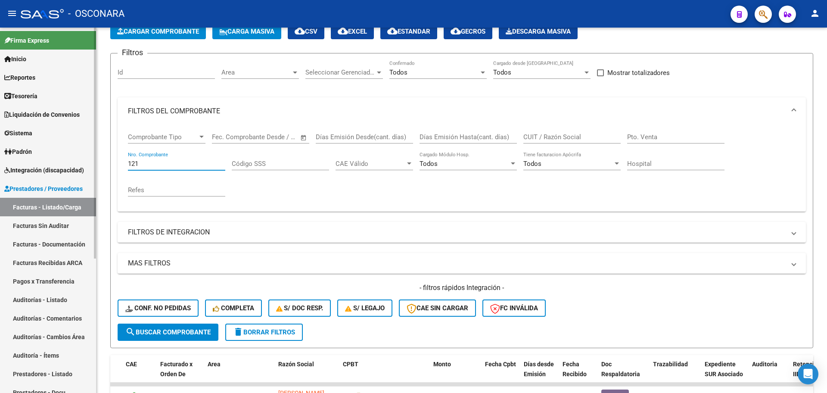
drag, startPoint x: 161, startPoint y: 164, endPoint x: 76, endPoint y: 128, distance: 92.6
click at [77, 136] on mat-sidenav-container "Firma Express Inicio Calendario SSS Instructivos Contacto OS Reportes Tablero d…" at bounding box center [413, 210] width 827 height 365
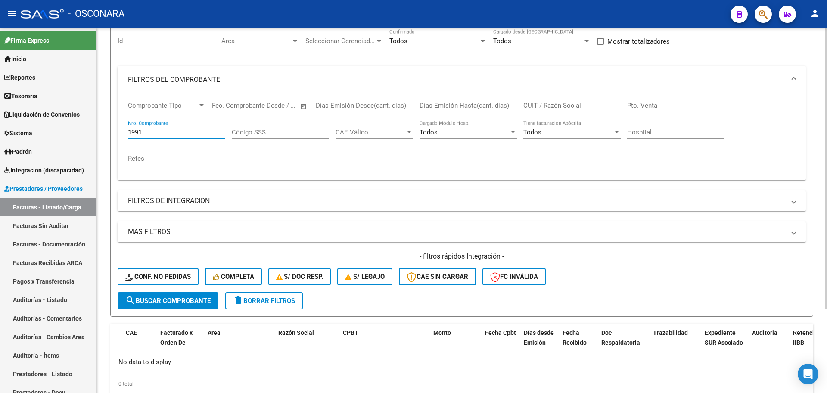
scroll to position [56, 0]
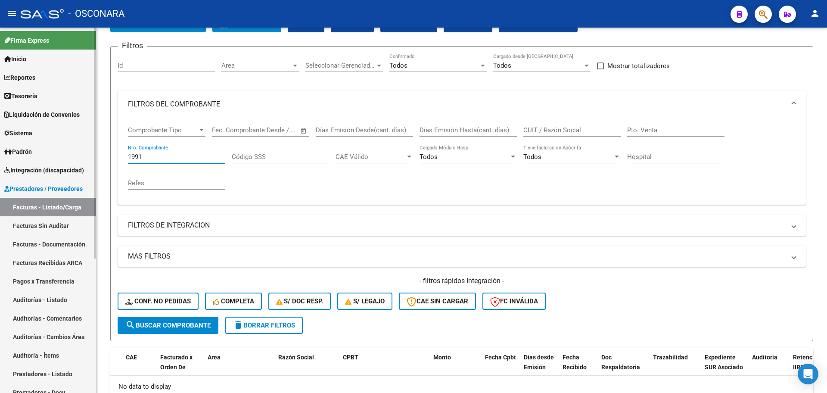
drag, startPoint x: 140, startPoint y: 152, endPoint x: 96, endPoint y: 143, distance: 45.7
click at [96, 143] on mat-sidenav-container "Firma Express Inicio Calendario SSS Instructivos Contacto OS Reportes Tablero d…" at bounding box center [413, 210] width 827 height 365
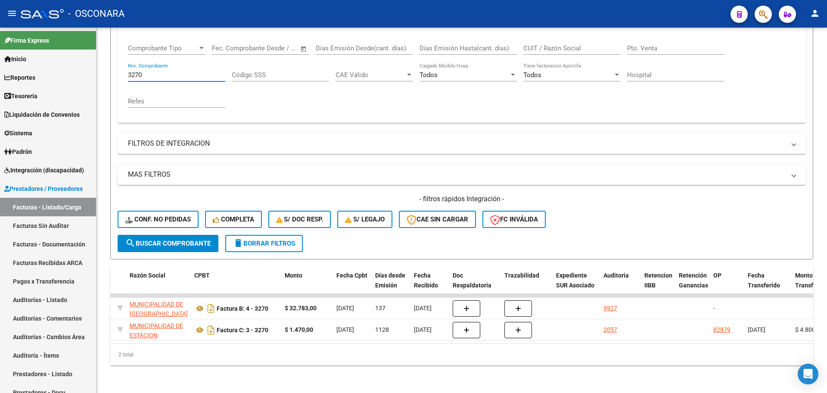
scroll to position [0, 245]
drag, startPoint x: 160, startPoint y: 67, endPoint x: 0, endPoint y: 65, distance: 160.2
click at [0, 67] on mat-sidenav-container "Firma Express Inicio Calendario SSS Instructivos Contacto OS Reportes Tablero d…" at bounding box center [413, 210] width 827 height 365
drag, startPoint x: 170, startPoint y: 69, endPoint x: 0, endPoint y: 41, distance: 172.0
click at [0, 41] on mat-sidenav-container "Firma Express Inicio Calendario SSS Instructivos Contacto OS Reportes Tablero d…" at bounding box center [413, 210] width 827 height 365
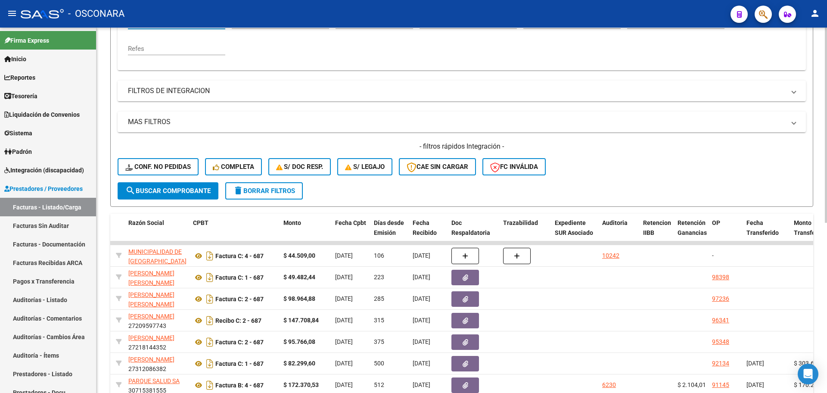
scroll to position [92, 0]
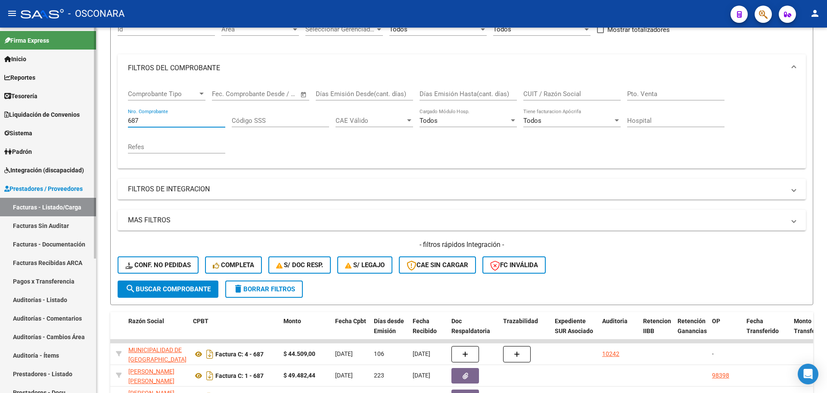
drag, startPoint x: 153, startPoint y: 121, endPoint x: 75, endPoint y: 99, distance: 81.4
click at [77, 102] on mat-sidenav-container "Firma Express Inicio Calendario SSS Instructivos Contacto OS Reportes Tablero d…" at bounding box center [413, 210] width 827 height 365
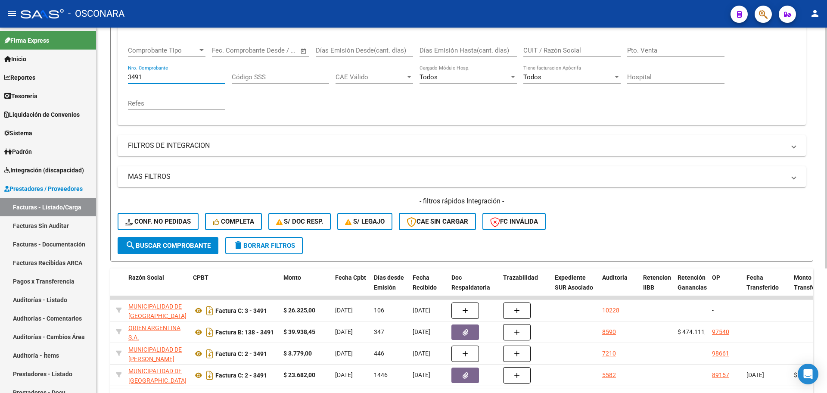
scroll to position [135, 0]
drag, startPoint x: 143, startPoint y: 77, endPoint x: 54, endPoint y: 60, distance: 90.7
click at [58, 63] on mat-sidenav-container "Firma Express Inicio Calendario SSS Instructivos Contacto OS Reportes Tablero d…" at bounding box center [413, 210] width 827 height 365
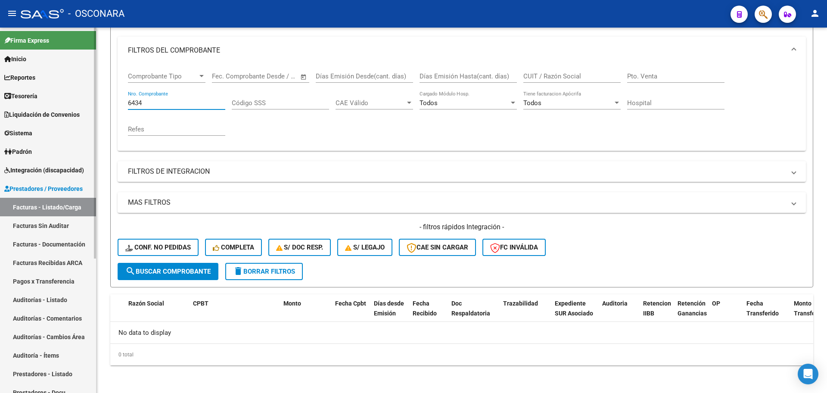
scroll to position [110, 0]
drag, startPoint x: 158, startPoint y: 106, endPoint x: 0, endPoint y: 78, distance: 160.5
click at [0, 77] on mat-sidenav-container "Firma Express Inicio Calendario SSS Instructivos Contacto OS Reportes Tablero d…" at bounding box center [413, 210] width 827 height 365
type input "6"
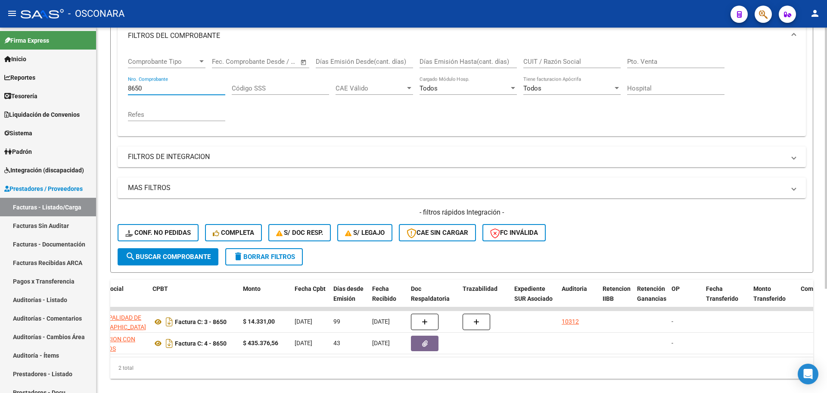
scroll to position [0, 284]
drag, startPoint x: 148, startPoint y: 90, endPoint x: 106, endPoint y: 84, distance: 41.9
click at [106, 84] on div "Video tutorial PRESTADORES -> Listado de CPBTs Emitidos por Prestadores / Prove…" at bounding box center [461, 154] width 730 height 503
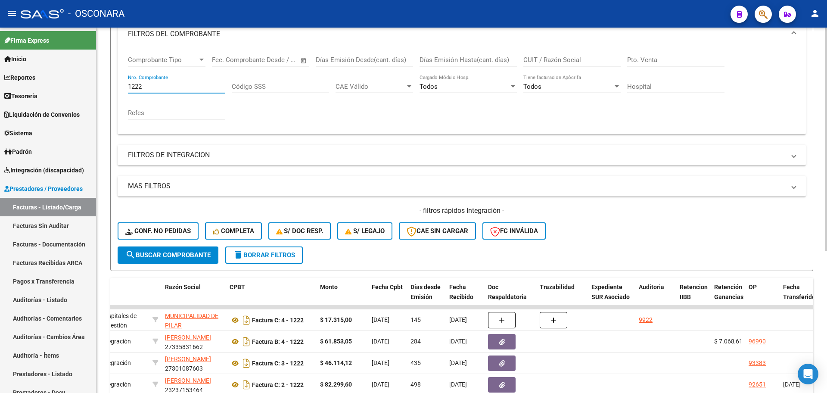
scroll to position [124, 0]
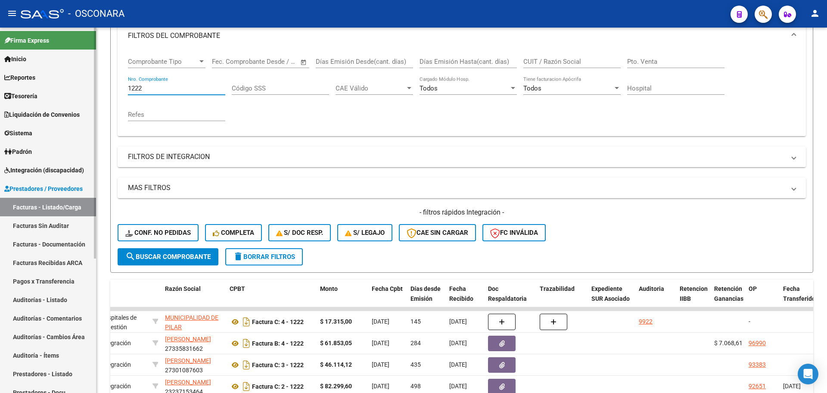
drag, startPoint x: 146, startPoint y: 89, endPoint x: 71, endPoint y: 84, distance: 75.6
click at [71, 84] on mat-sidenav-container "Firma Express Inicio Calendario SSS Instructivos Contacto OS Reportes Tablero d…" at bounding box center [413, 210] width 827 height 365
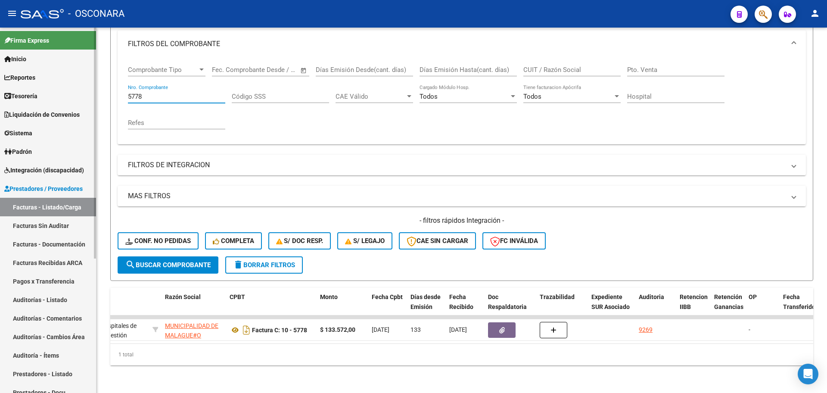
drag, startPoint x: 147, startPoint y: 88, endPoint x: 14, endPoint y: 71, distance: 134.2
click at [14, 71] on mat-sidenav-container "Firma Express Inicio Calendario SSS Instructivos Contacto OS Reportes Tablero d…" at bounding box center [413, 210] width 827 height 365
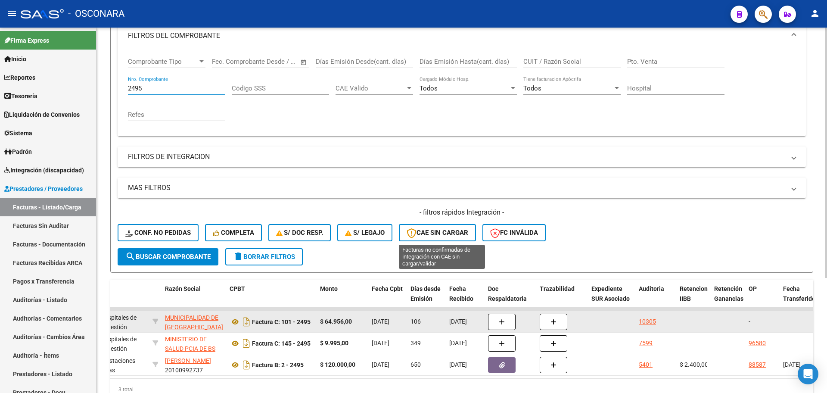
scroll to position [168, 0]
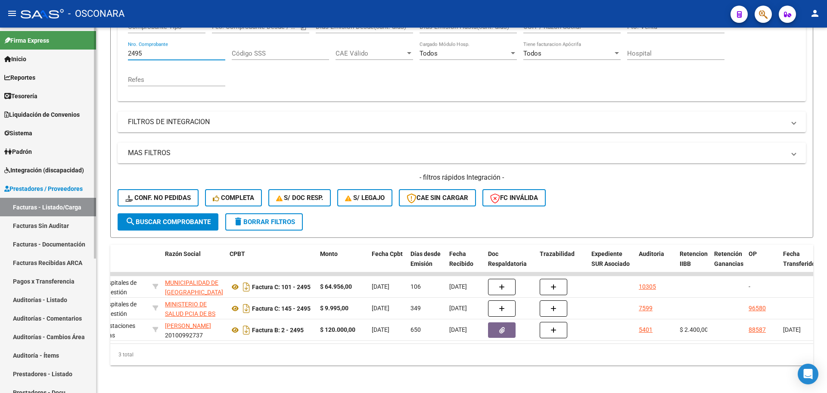
drag, startPoint x: 155, startPoint y: 45, endPoint x: 84, endPoint y: 34, distance: 71.6
click at [85, 34] on mat-sidenav-container "Firma Express Inicio Calendario SSS Instructivos Contacto OS Reportes Tablero d…" at bounding box center [413, 210] width 827 height 365
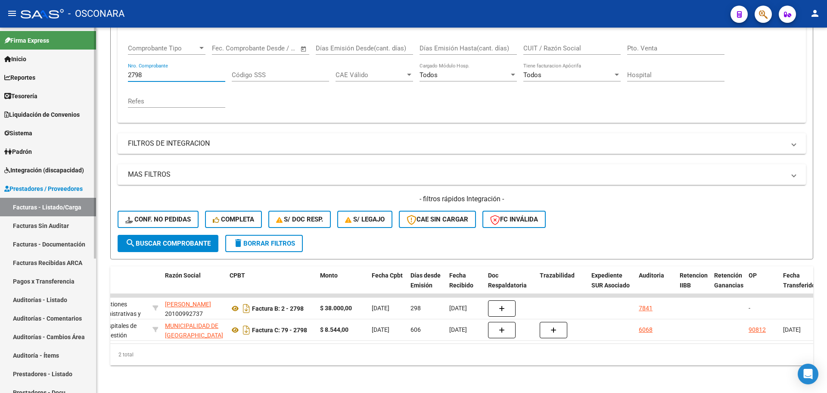
scroll to position [146, 0]
drag, startPoint x: 153, startPoint y: 65, endPoint x: 66, endPoint y: 55, distance: 87.2
click at [66, 55] on mat-sidenav-container "Firma Express Inicio Calendario SSS Instructivos Contacto OS Reportes Tablero d…" at bounding box center [413, 210] width 827 height 365
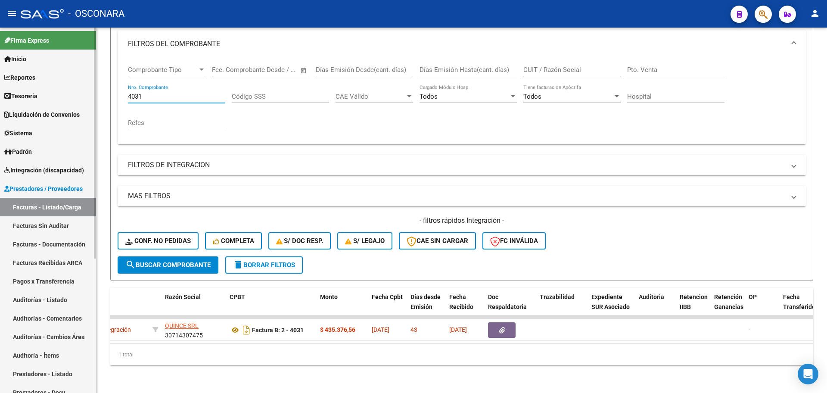
scroll to position [124, 0]
drag, startPoint x: 155, startPoint y: 93, endPoint x: 147, endPoint y: 86, distance: 10.8
click at [147, 86] on div "4031 Nro. Comprobante" at bounding box center [176, 93] width 97 height 19
drag, startPoint x: 146, startPoint y: 87, endPoint x: 55, endPoint y: 65, distance: 94.0
click at [81, 67] on mat-sidenav-container "Firma Express Inicio Calendario SSS Instructivos Contacto OS Reportes Tablero d…" at bounding box center [413, 210] width 827 height 365
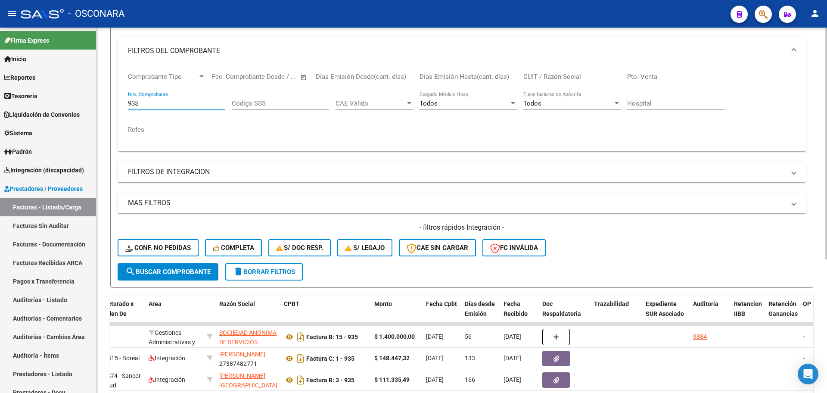
scroll to position [103, 0]
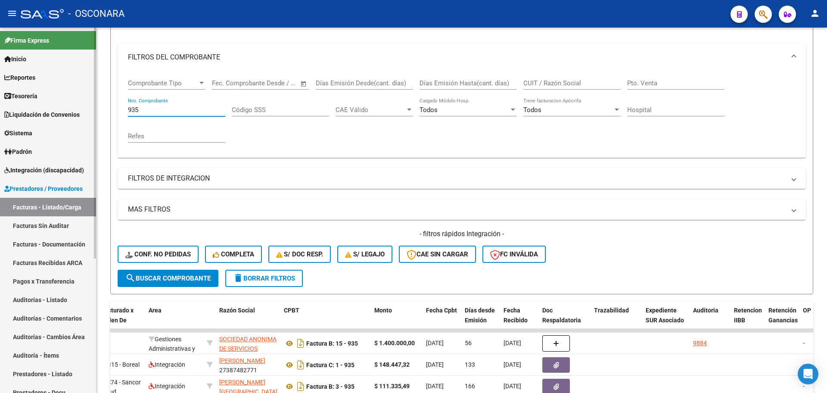
drag, startPoint x: 147, startPoint y: 110, endPoint x: 55, endPoint y: 103, distance: 92.9
click at [55, 103] on mat-sidenav-container "Firma Express Inicio Calendario SSS Instructivos Contacto OS Reportes Tablero d…" at bounding box center [413, 210] width 827 height 365
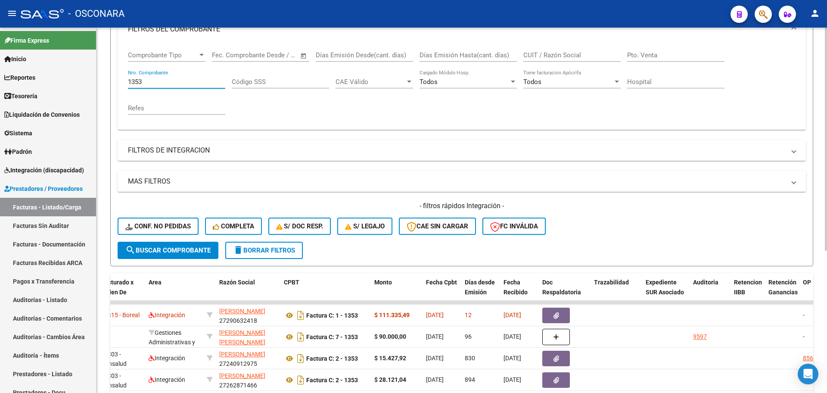
scroll to position [124, 0]
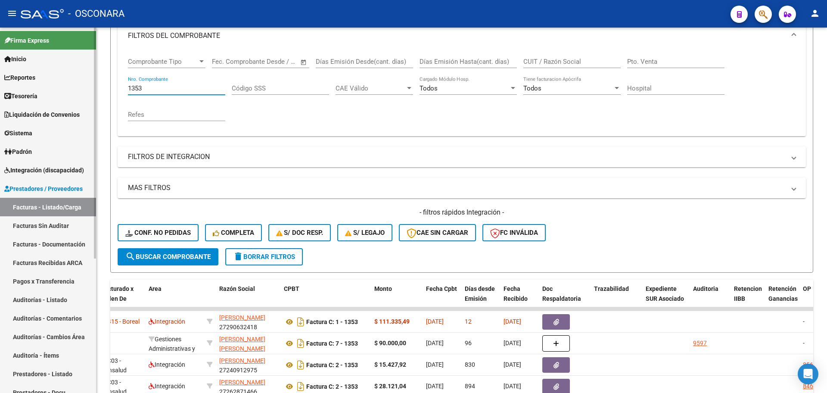
drag, startPoint x: 110, startPoint y: 83, endPoint x: 69, endPoint y: 88, distance: 40.9
click at [69, 88] on mat-sidenav-container "Firma Express Inicio Calendario SSS Instructivos Contacto OS Reportes Tablero d…" at bounding box center [413, 210] width 827 height 365
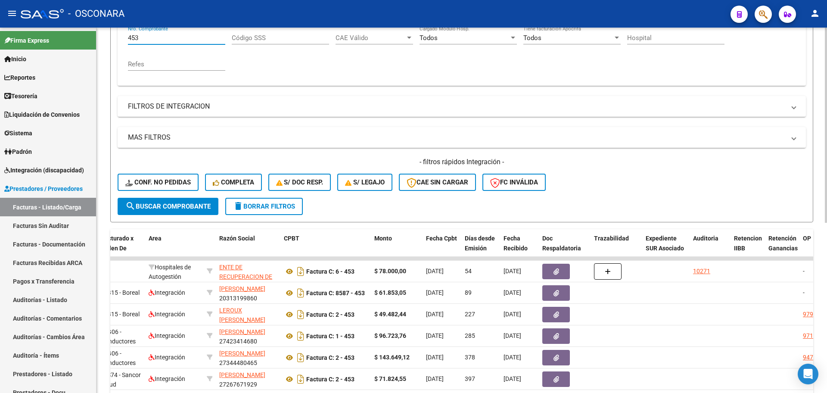
scroll to position [157, 0]
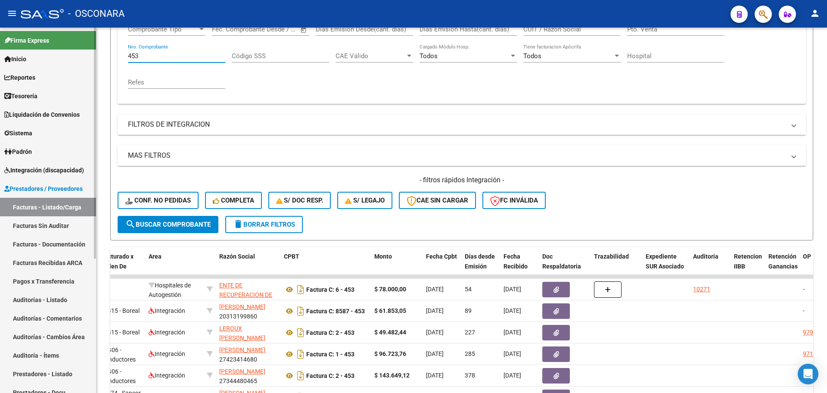
drag, startPoint x: 142, startPoint y: 55, endPoint x: 71, endPoint y: 56, distance: 71.5
click at [71, 56] on mat-sidenav-container "Firma Express Inicio Calendario SSS Instructivos Contacto OS Reportes Tablero d…" at bounding box center [413, 210] width 827 height 365
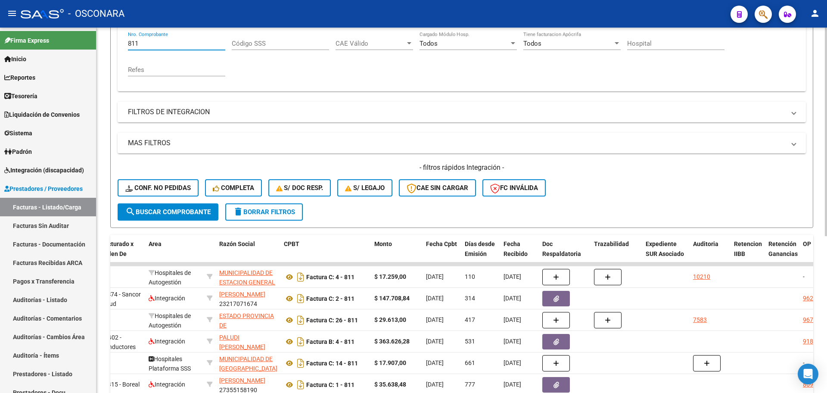
scroll to position [168, 0]
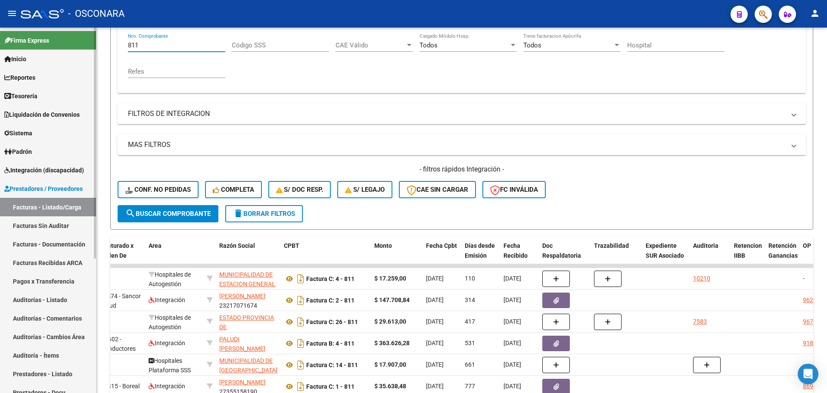
drag, startPoint x: 140, startPoint y: 47, endPoint x: 25, endPoint y: 50, distance: 115.0
click at [25, 50] on mat-sidenav-container "Firma Express Inicio Calendario SSS Instructivos Contacto OS Reportes Tablero d…" at bounding box center [413, 210] width 827 height 365
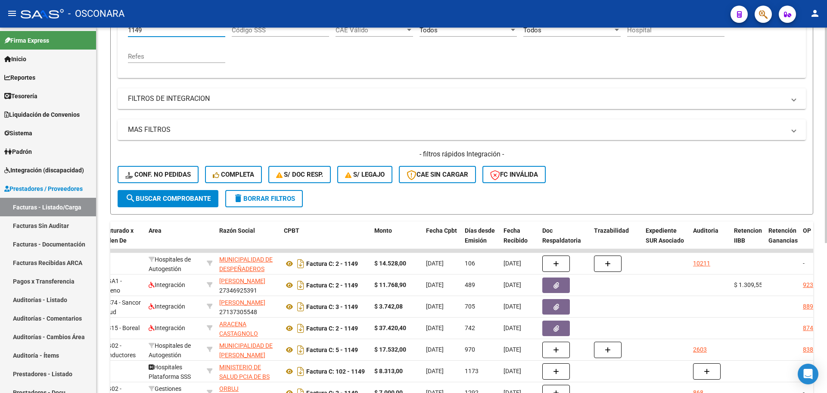
scroll to position [60, 0]
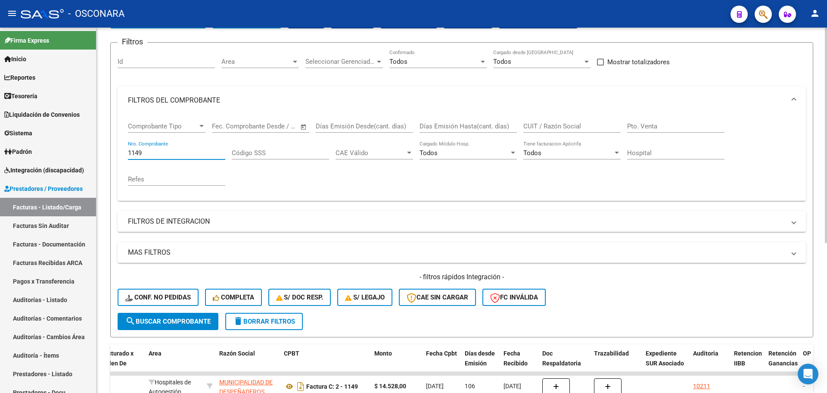
drag, startPoint x: 148, startPoint y: 155, endPoint x: 105, endPoint y: 154, distance: 43.5
click at [105, 154] on div "Video tutorial PRESTADORES -> Listado de CPBTs Emitidos por Prestadores / Prove…" at bounding box center [461, 273] width 730 height 611
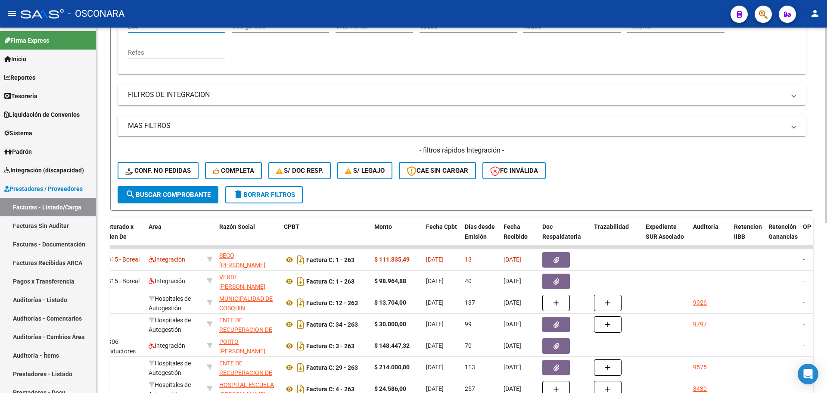
scroll to position [221, 0]
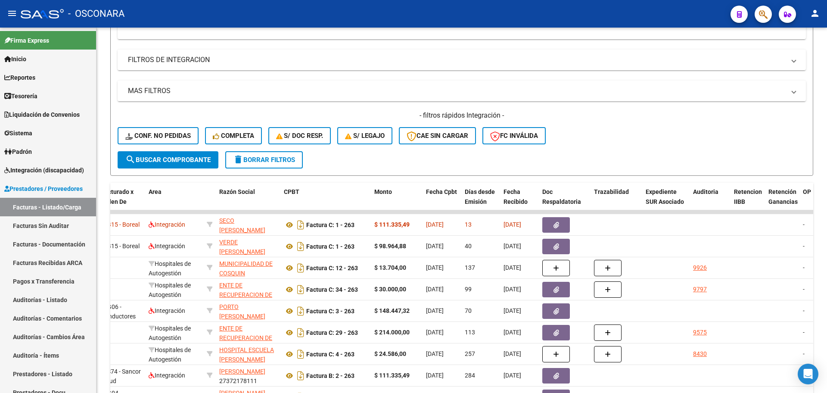
type input "263"
